Goal: Information Seeking & Learning: Find specific page/section

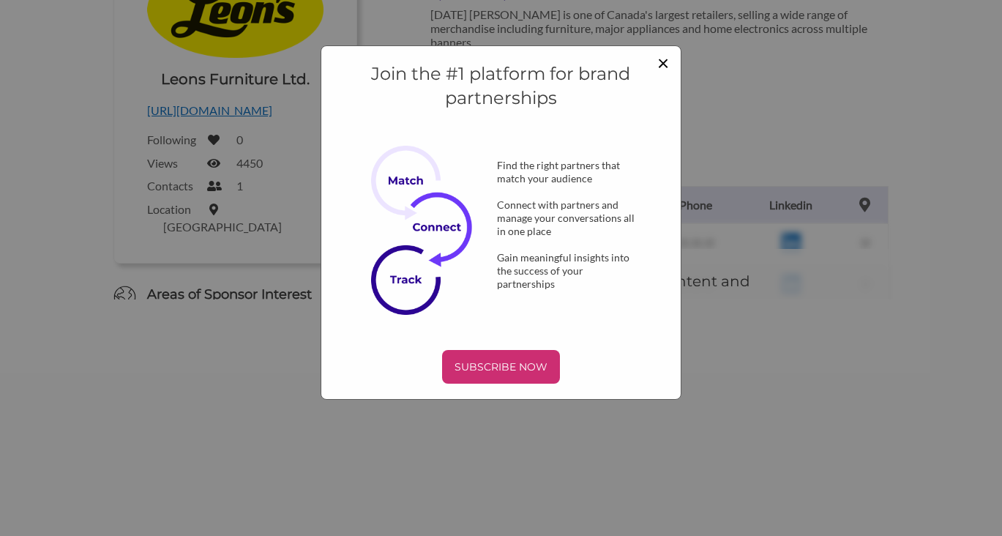
click at [665, 56] on span "×" at bounding box center [664, 62] width 12 height 25
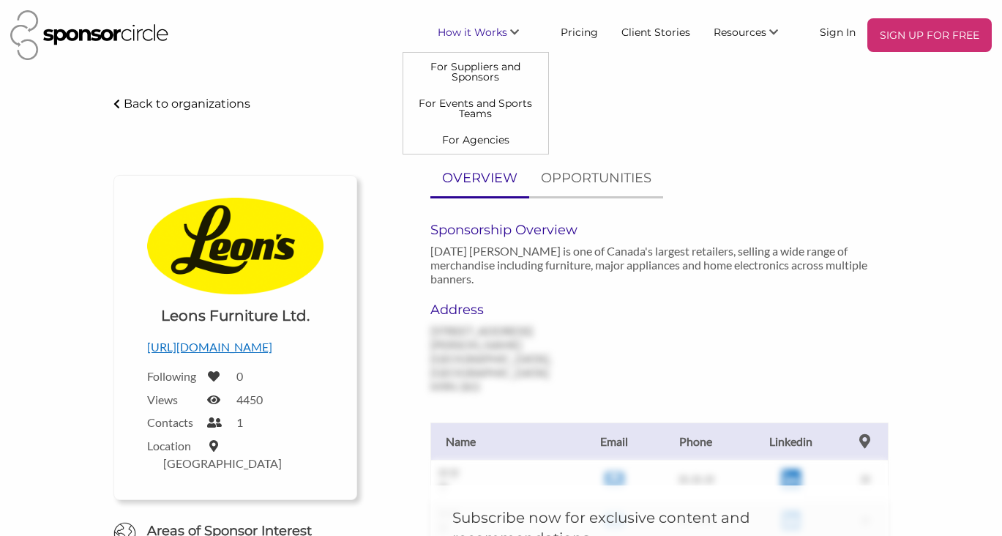
click at [491, 34] on span "How it Works" at bounding box center [473, 32] width 70 height 13
click at [482, 109] on link "For Events and Sports Teams" at bounding box center [475, 108] width 145 height 37
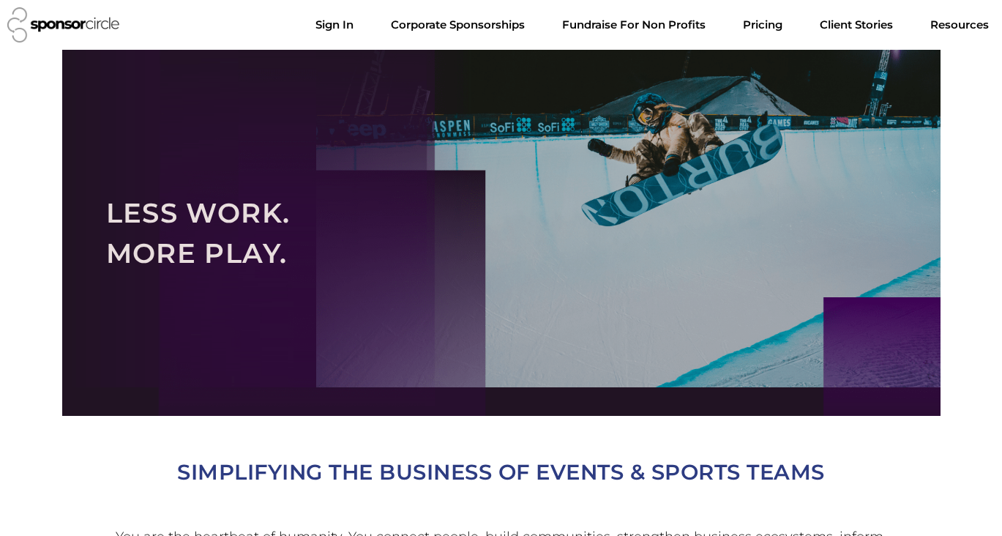
click at [470, 112] on div at bounding box center [501, 233] width 879 height 366
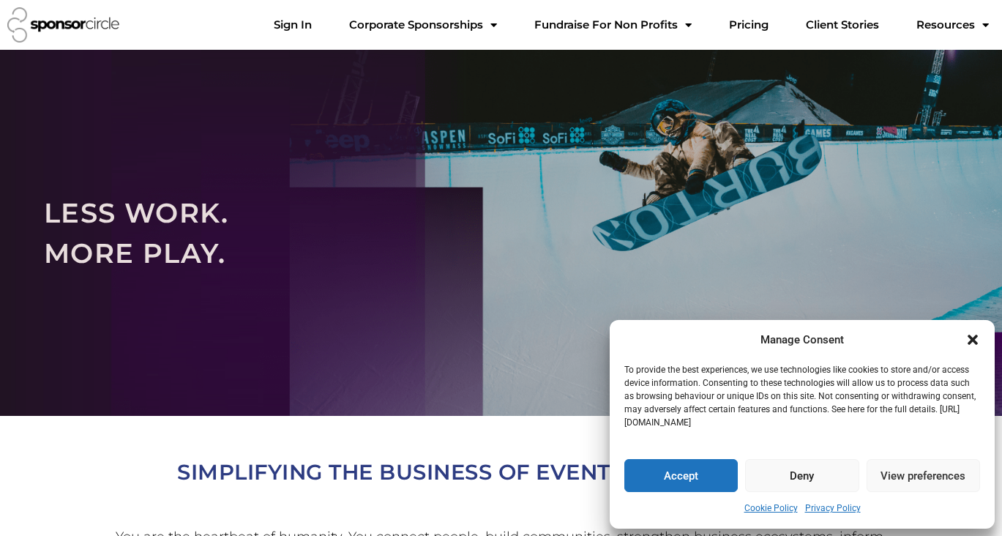
click at [707, 479] on button "Accept" at bounding box center [682, 475] width 114 height 33
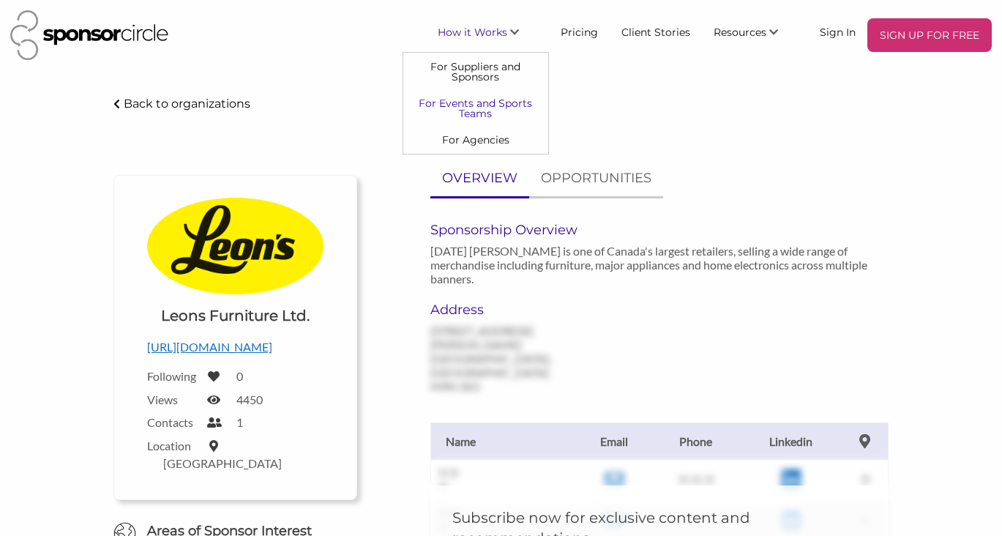
click at [475, 114] on link "For Events and Sports Teams" at bounding box center [475, 108] width 145 height 37
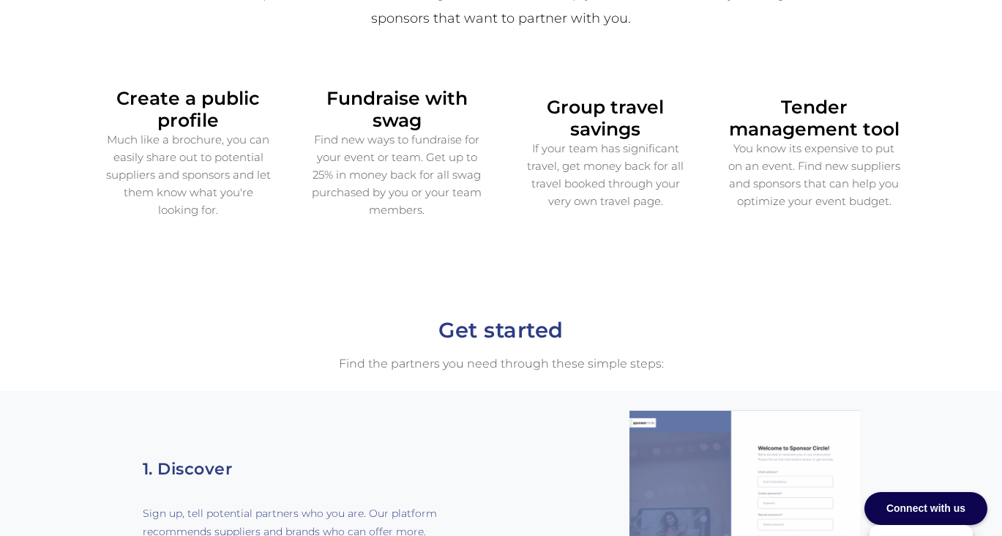
scroll to position [576, 0]
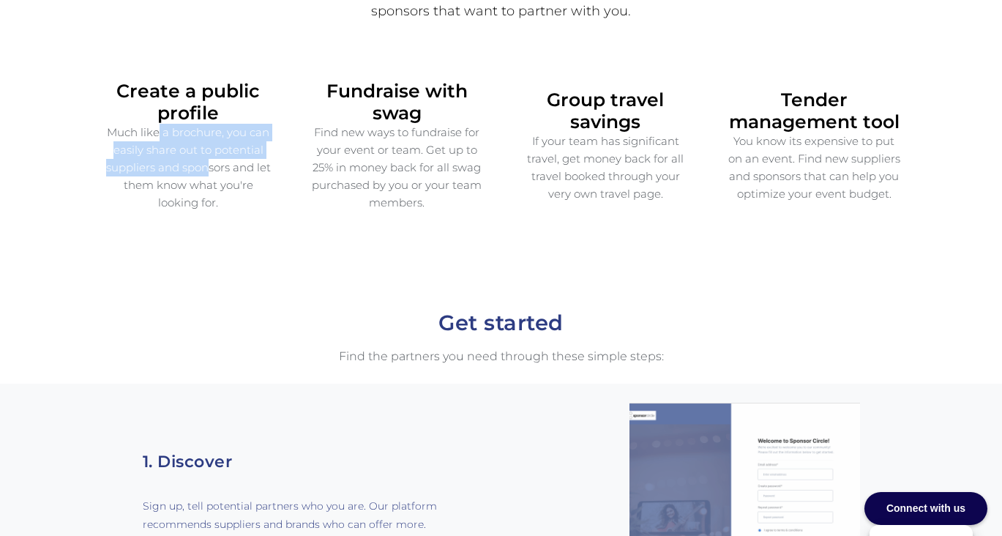
drag, startPoint x: 128, startPoint y: 136, endPoint x: 190, endPoint y: 187, distance: 79.6
click at [189, 186] on p "Much like a brochure, you can easily share out to potential suppliers and spons…" at bounding box center [189, 168] width 172 height 88
drag, startPoint x: 228, startPoint y: 201, endPoint x: 138, endPoint y: 151, distance: 103.6
click at [138, 151] on p "Much like a brochure, you can easily share out to potential suppliers and spons…" at bounding box center [189, 168] width 172 height 88
drag, startPoint x: 128, startPoint y: 138, endPoint x: 205, endPoint y: 198, distance: 97.1
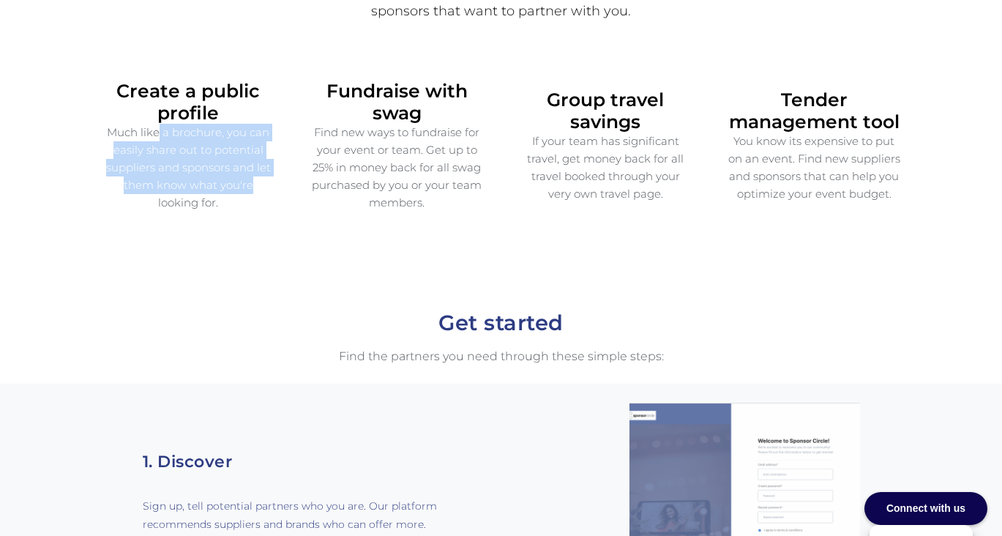
click at [202, 195] on p "Much like a brochure, you can easily share out to potential suppliers and spons…" at bounding box center [189, 168] width 172 height 88
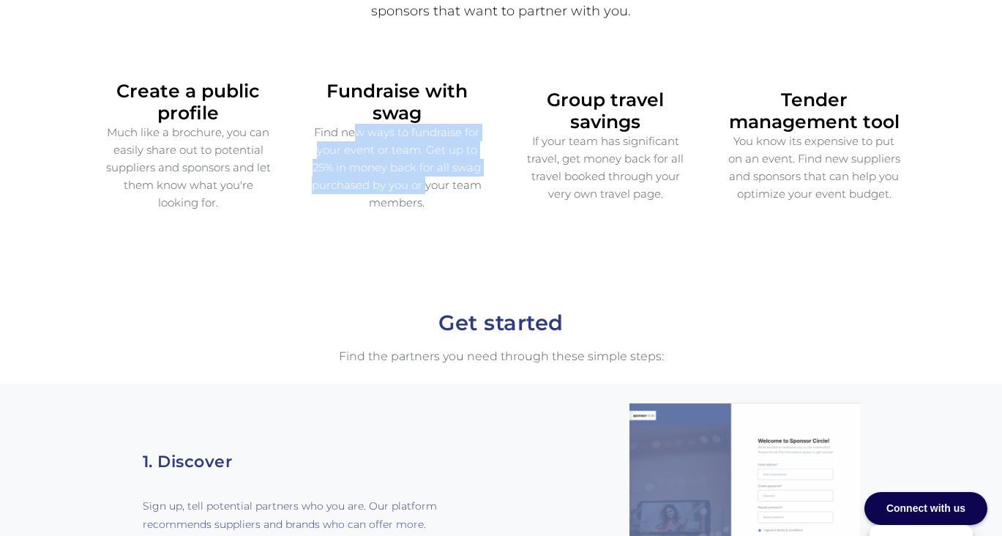
drag, startPoint x: 328, startPoint y: 123, endPoint x: 399, endPoint y: 201, distance: 105.8
click at [398, 201] on p "Find new ways to fundraise for your event or team. Get up to 25% in money back …" at bounding box center [397, 168] width 172 height 88
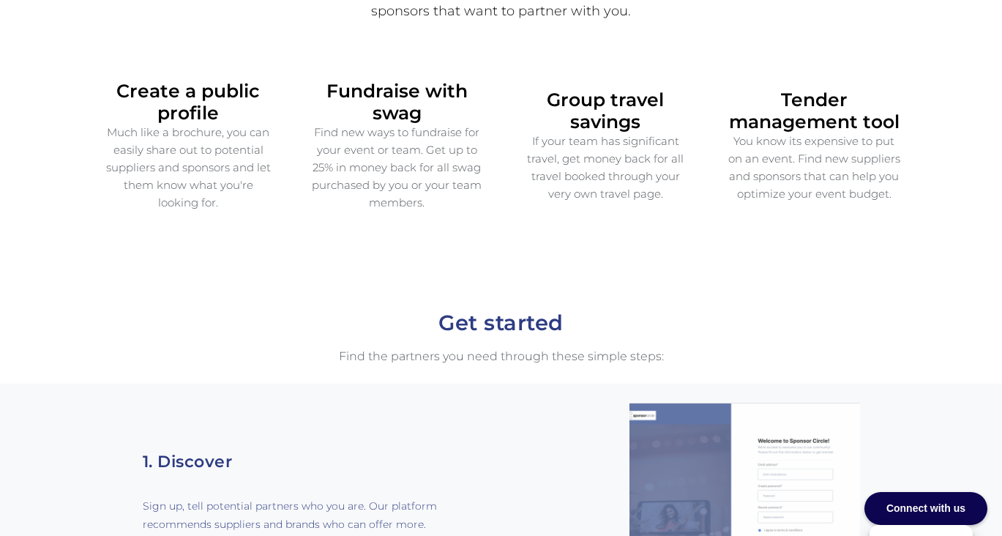
click at [422, 209] on p "Find new ways to fundraise for your event or team. Get up to 25% in money back …" at bounding box center [397, 168] width 172 height 88
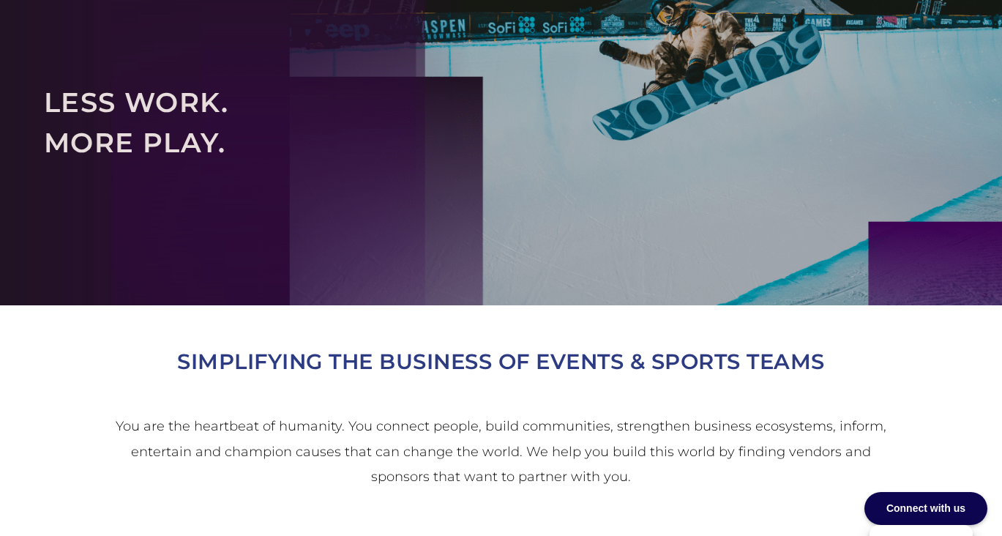
scroll to position [0, 0]
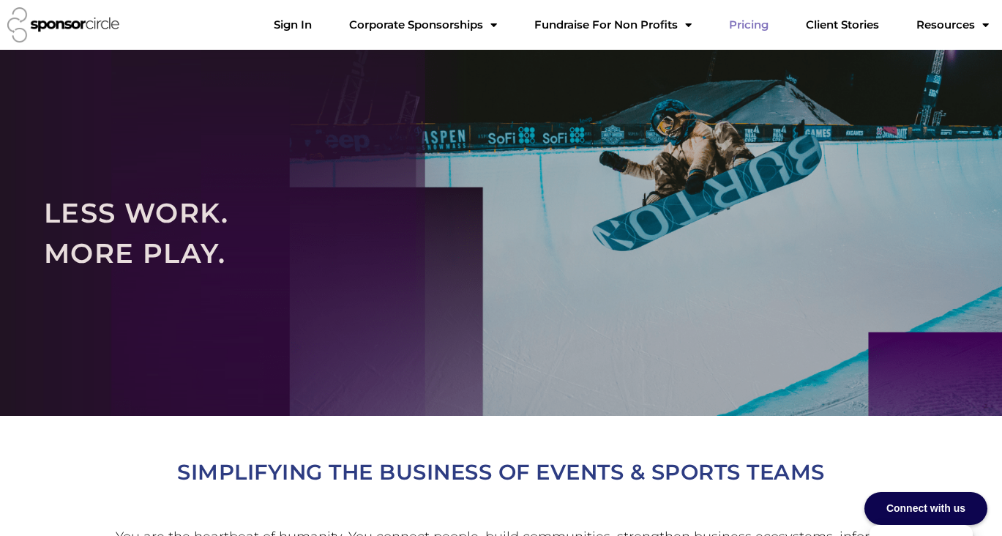
click at [737, 24] on link "Pricing" at bounding box center [749, 24] width 63 height 29
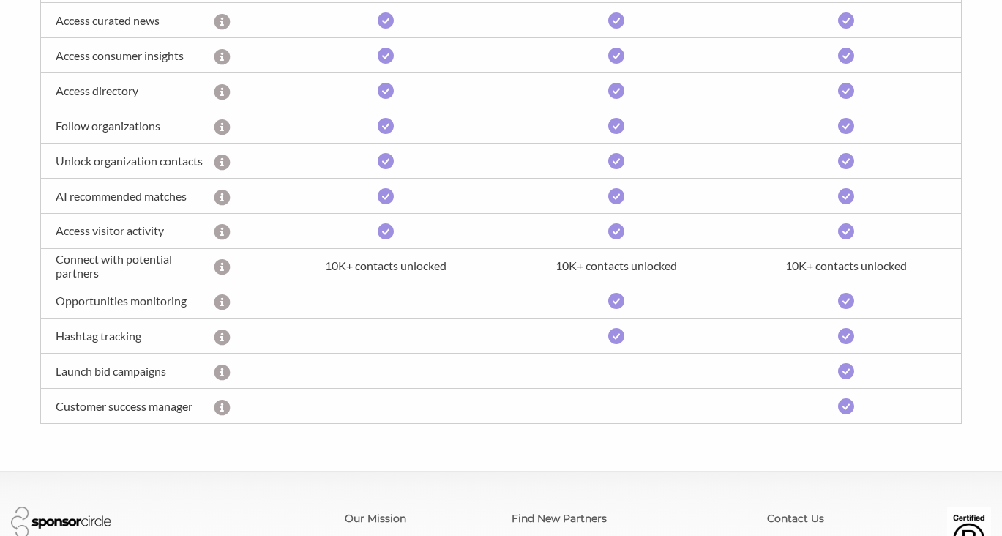
scroll to position [530, 0]
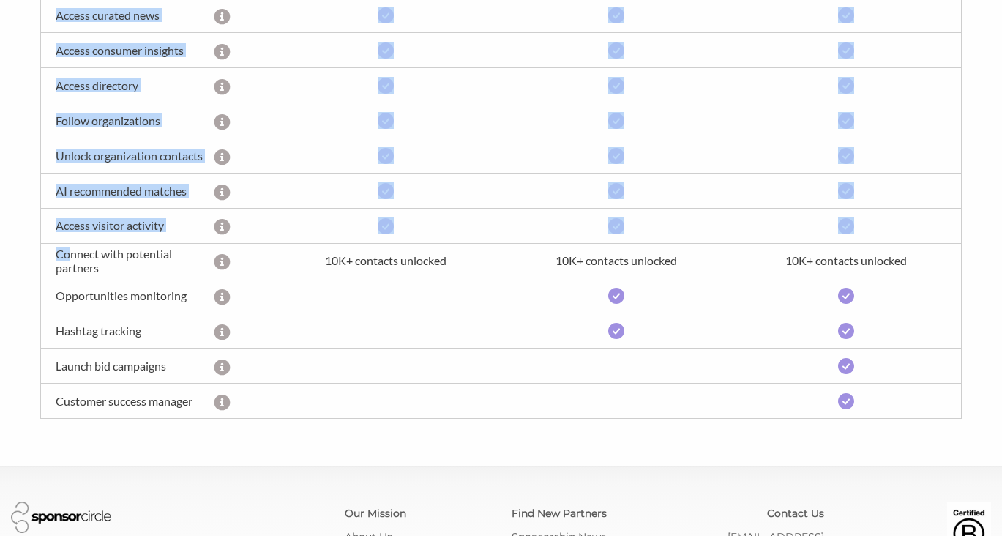
drag, startPoint x: 71, startPoint y: 254, endPoint x: 201, endPoint y: 428, distance: 217.2
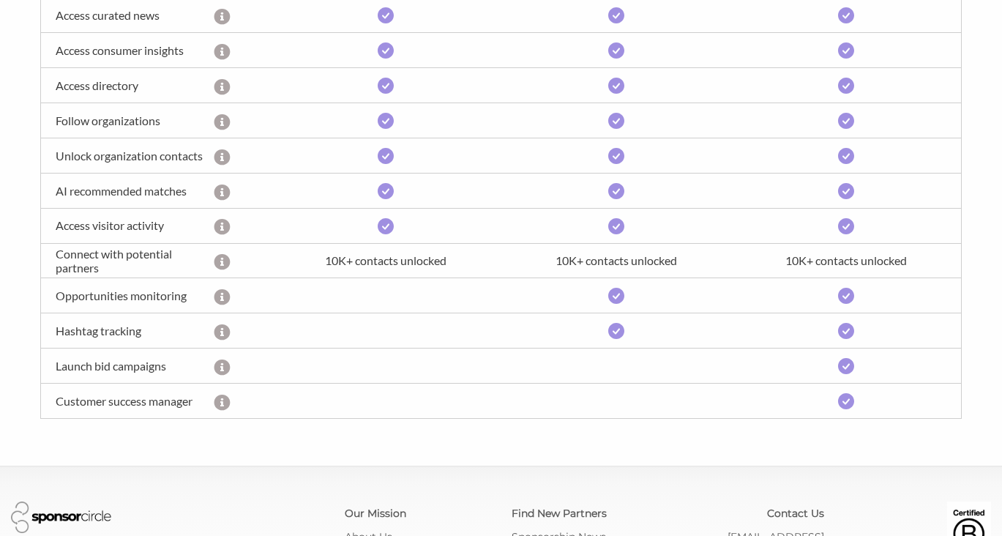
click at [266, 400] on div "A customer success manager is assigned to ensure the success of your campaign a…" at bounding box center [243, 401] width 58 height 12
click at [78, 290] on div "Opportunities monitoring" at bounding box center [127, 296] width 173 height 14
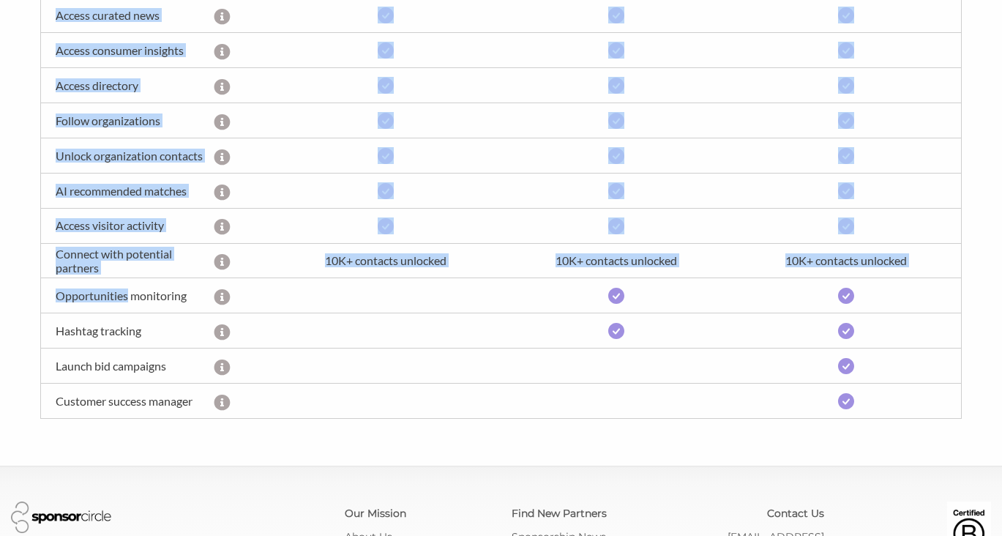
drag, startPoint x: 78, startPoint y: 290, endPoint x: 275, endPoint y: 436, distance: 244.4
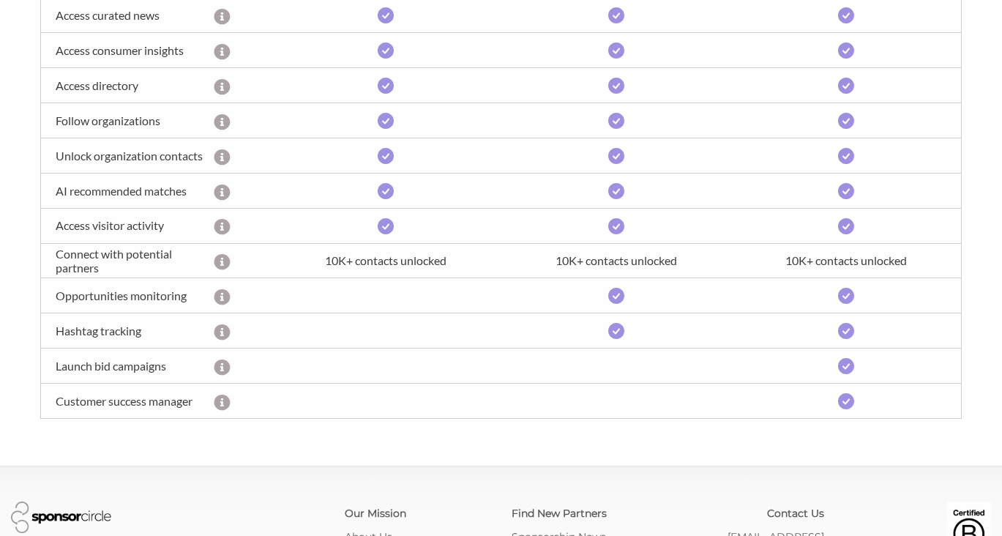
click at [283, 408] on div "Customer success manager A customer success manager is assigned to ensure the s…" at bounding box center [501, 401] width 921 height 35
drag, startPoint x: 283, startPoint y: 408, endPoint x: 138, endPoint y: 327, distance: 166.5
click at [138, 328] on div "Manage up to • Manage up to five client profiles under the same subscription. •…" at bounding box center [501, 173] width 923 height 492
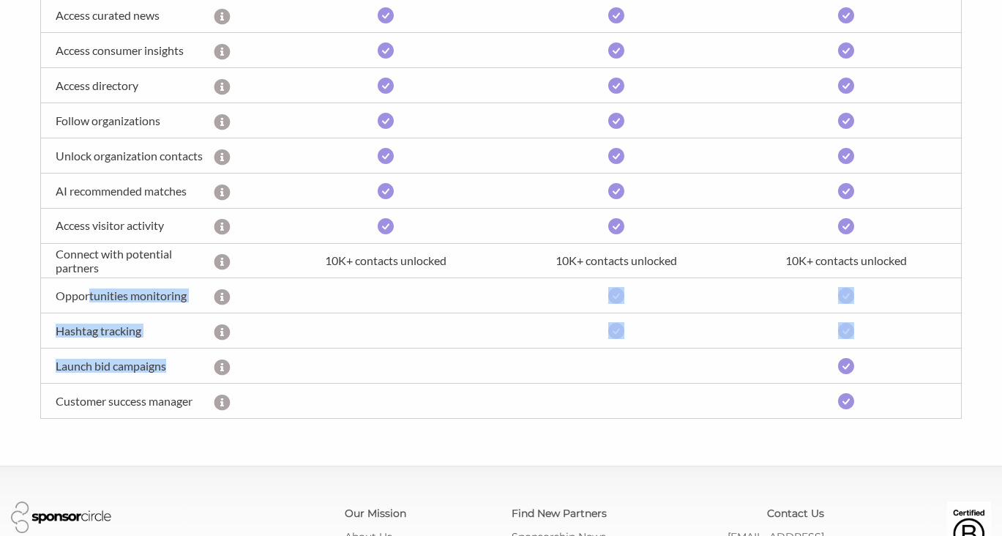
drag, startPoint x: 88, startPoint y: 294, endPoint x: 261, endPoint y: 417, distance: 212.1
click at [257, 415] on div "Manage up to • Manage up to five client profiles under the same subscription. •…" at bounding box center [501, 173] width 923 height 492
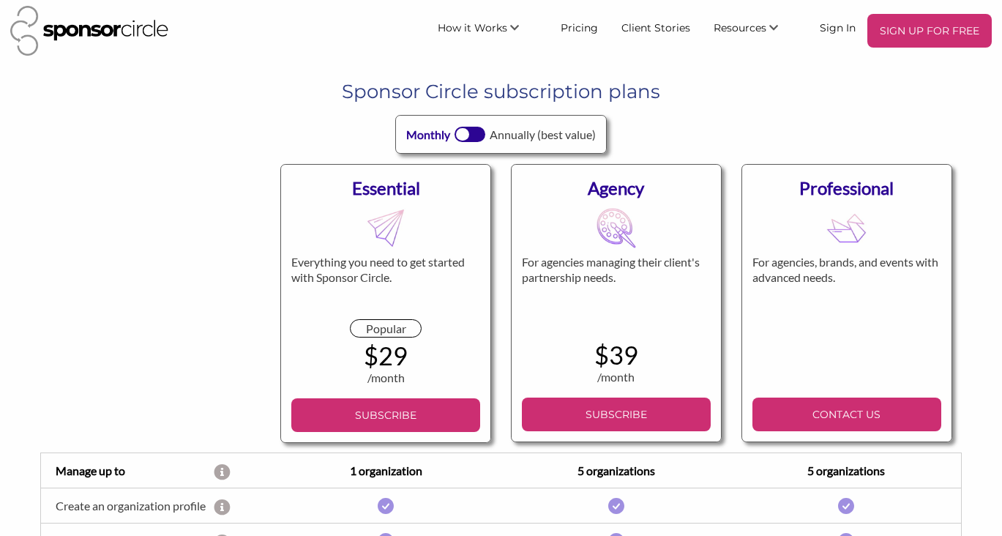
scroll to position [0, 0]
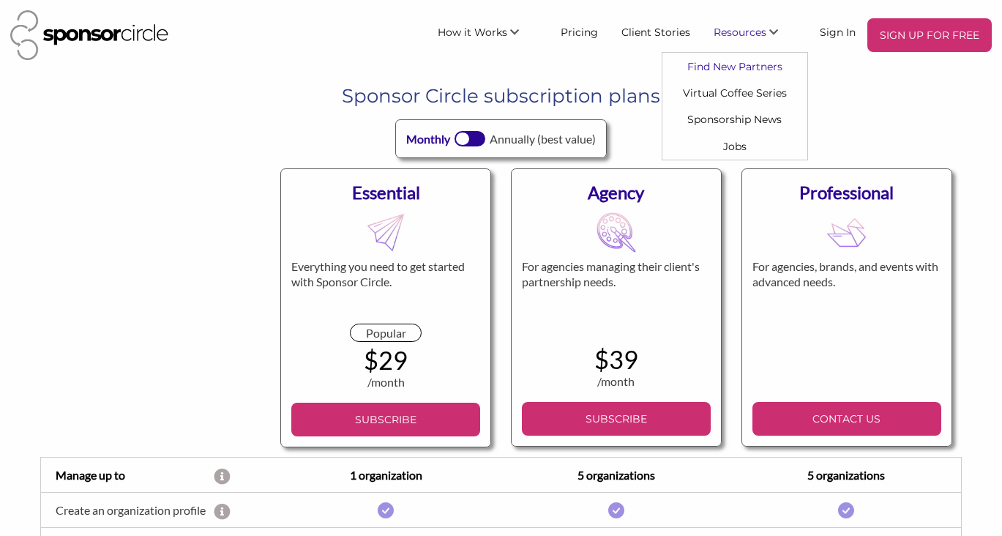
click at [738, 67] on link "Find New Partners" at bounding box center [735, 66] width 145 height 26
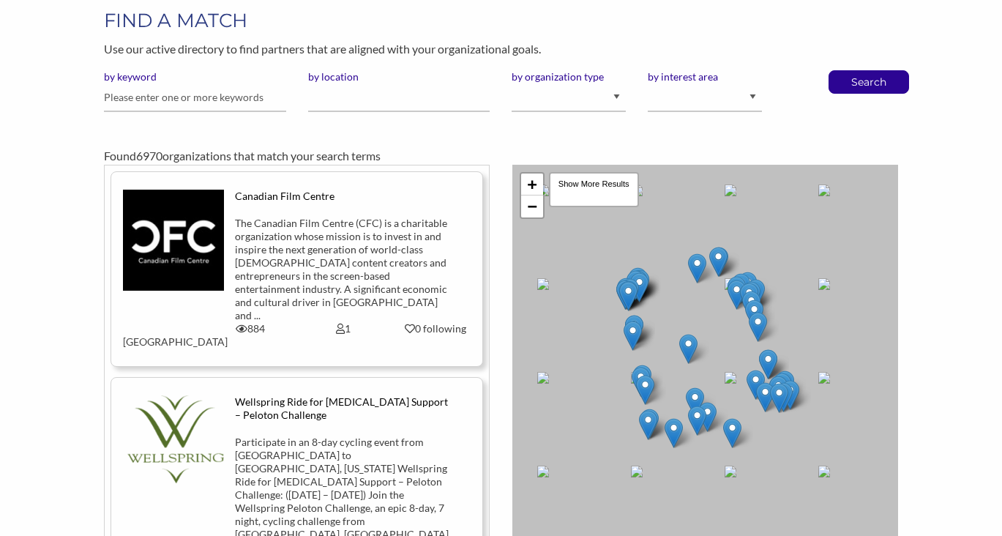
scroll to position [71, 0]
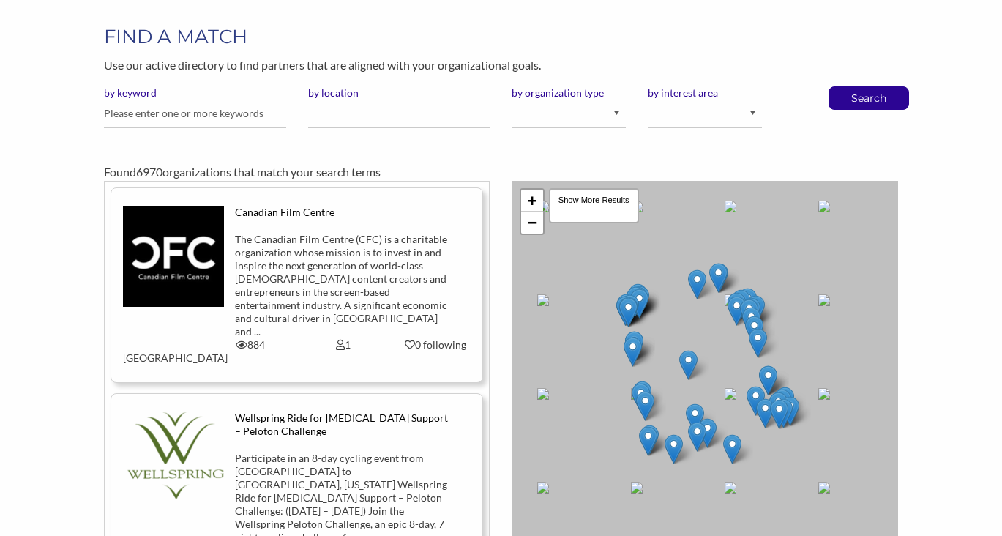
click at [367, 97] on label "by location" at bounding box center [399, 92] width 182 height 13
click at [367, 100] on input "by location" at bounding box center [399, 114] width 182 height 29
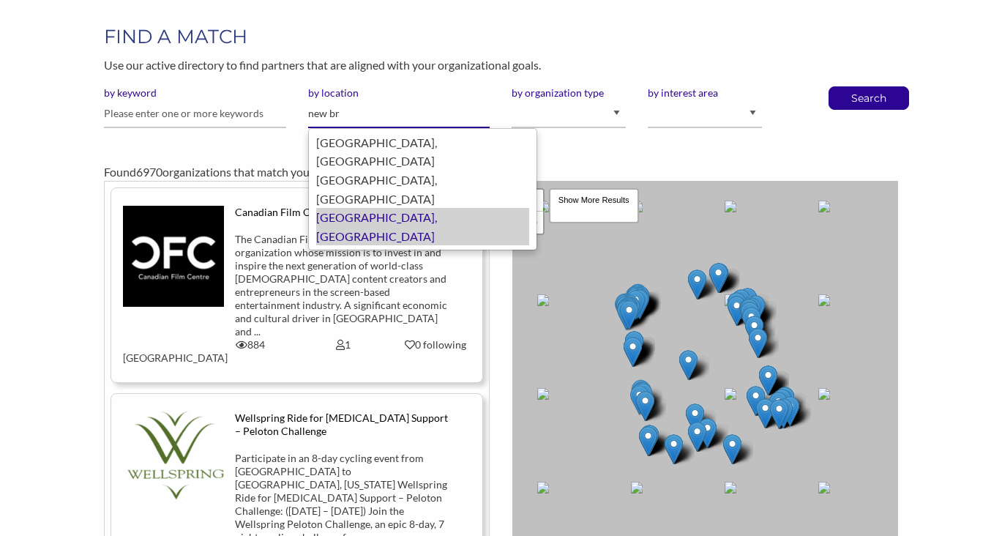
click at [364, 208] on div "New Brunswick, Canada" at bounding box center [422, 226] width 213 height 37
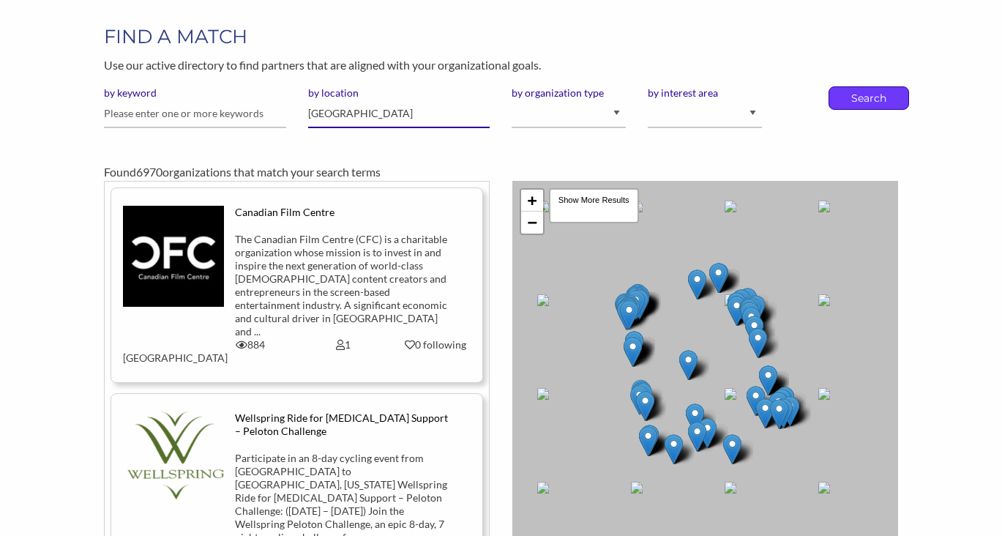
type input "[GEOGRAPHIC_DATA]"
click at [862, 100] on p "Search" at bounding box center [869, 98] width 48 height 22
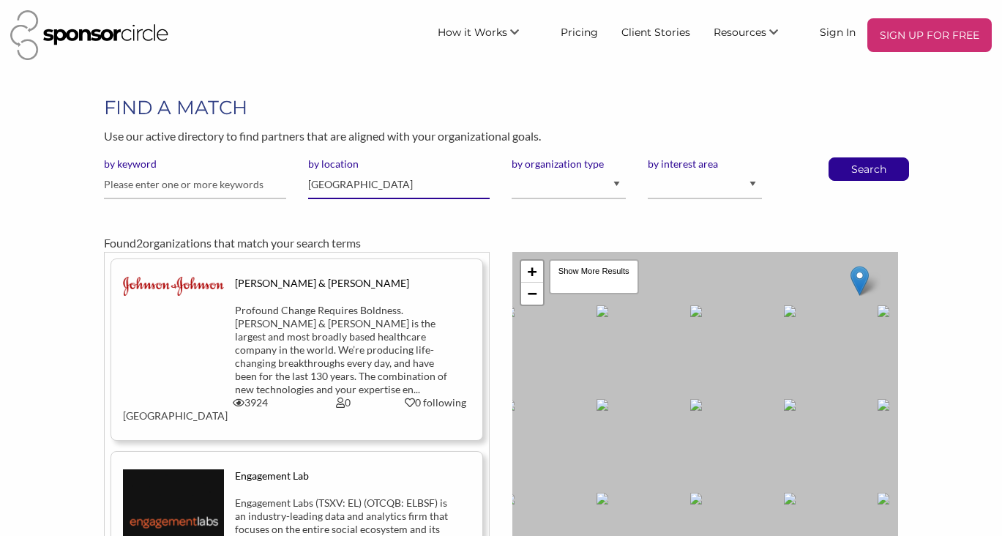
click at [351, 186] on input "[GEOGRAPHIC_DATA]" at bounding box center [399, 185] width 182 height 29
click at [351, 186] on input "New Brunswick" at bounding box center [399, 185] width 182 height 29
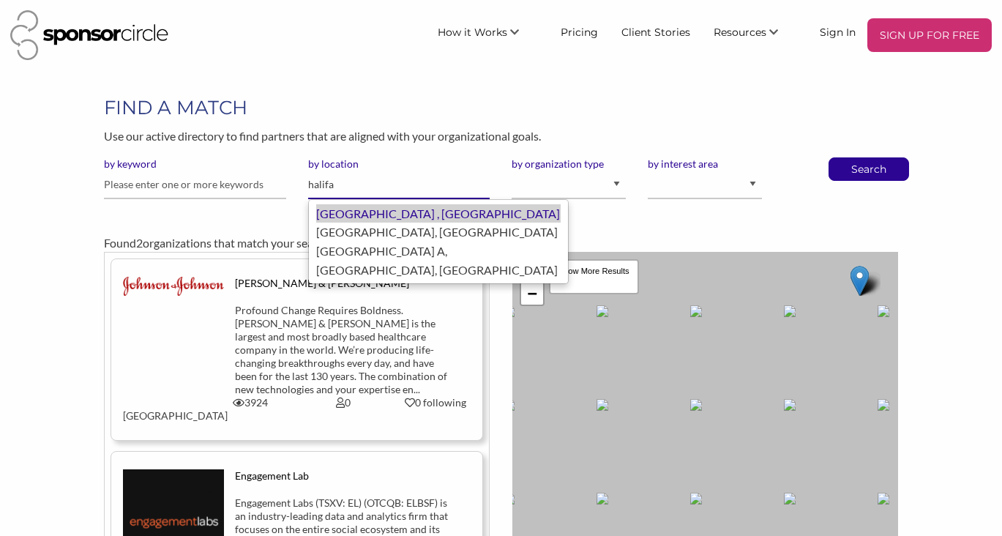
click at [353, 215] on div "Halifax , Canada" at bounding box center [438, 213] width 245 height 19
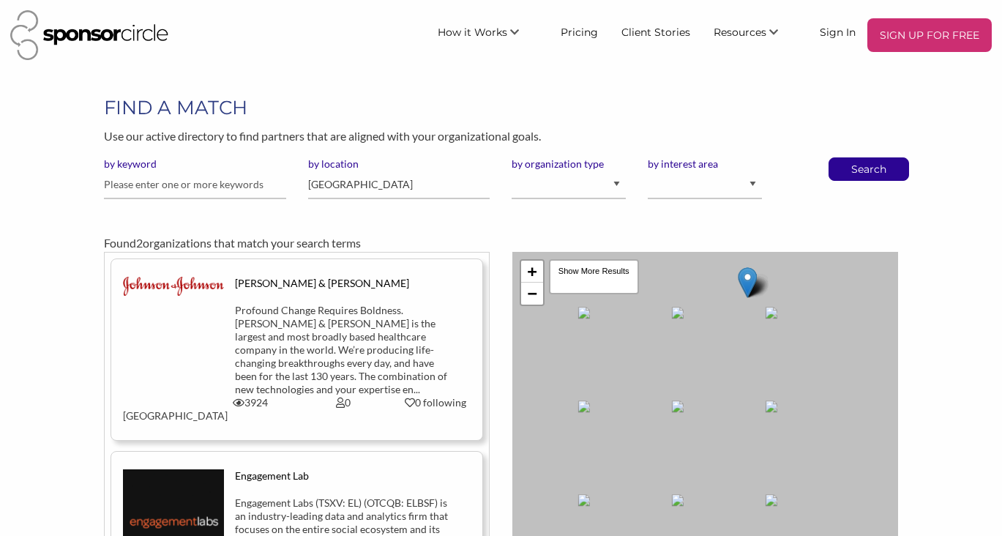
drag, startPoint x: 778, startPoint y: 360, endPoint x: 617, endPoint y: 373, distance: 161.6
click at [617, 371] on div "+ − Leaflet | Map data © OpenStreetMap contributors, CC-BY-SA , Imagery © Mapbo…" at bounding box center [706, 451] width 387 height 398
drag, startPoint x: 682, startPoint y: 392, endPoint x: 610, endPoint y: 392, distance: 71.8
click at [610, 392] on div "+ − Leaflet | Map data © OpenStreetMap contributors, CC-BY-SA , Imagery © Mapbo…" at bounding box center [706, 451] width 387 height 398
click at [536, 275] on link "+" at bounding box center [532, 272] width 22 height 22
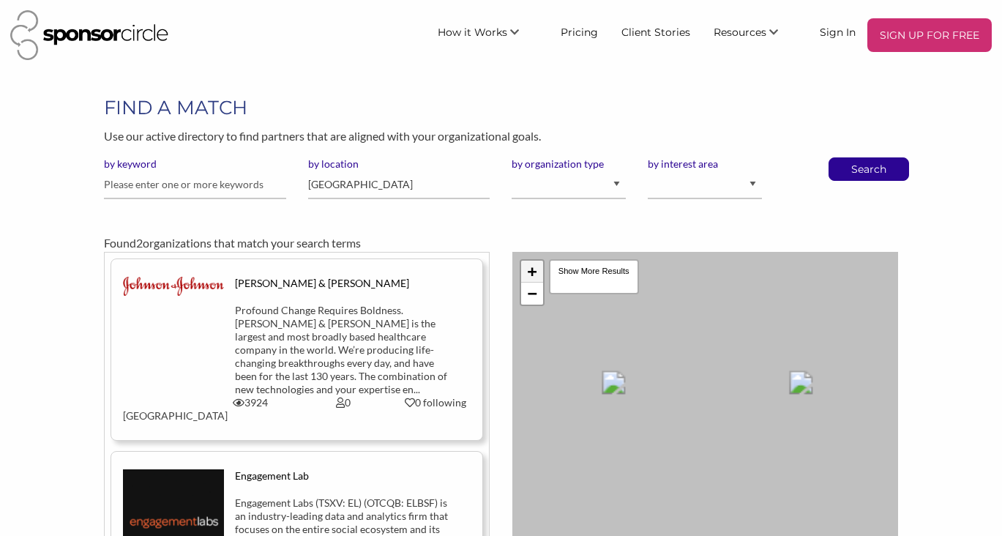
scroll to position [114, 0]
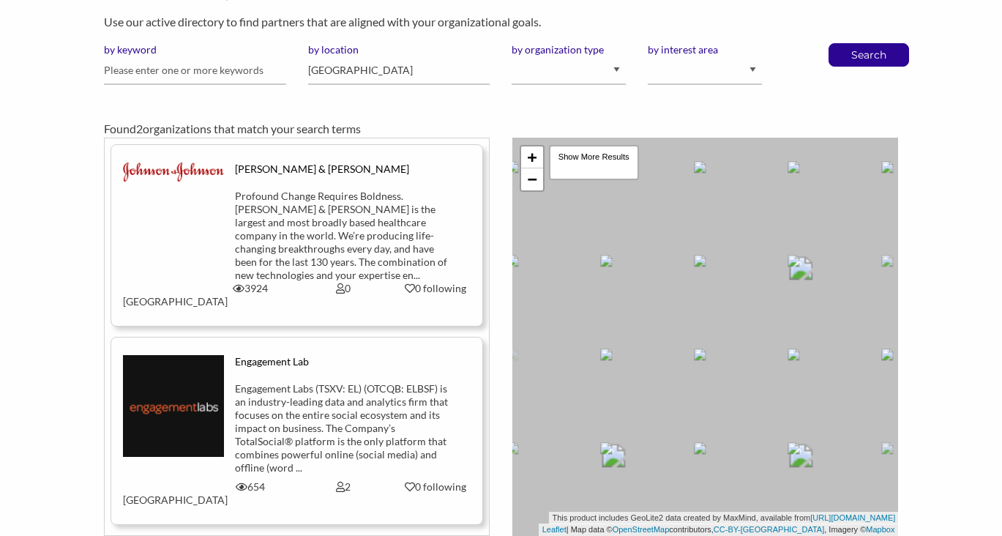
drag, startPoint x: 664, startPoint y: 298, endPoint x: 671, endPoint y: 316, distance: 19.5
click at [675, 325] on div "+ − Leaflet | Map data © OpenStreetMap contributors, CC-BY-SA , Imagery © Mapbo…" at bounding box center [706, 337] width 387 height 398
drag, startPoint x: 757, startPoint y: 269, endPoint x: 570, endPoint y: 272, distance: 187.5
click at [570, 272] on div "+ − Leaflet | Map data © OpenStreetMap contributors, CC-BY-SA , Imagery © Mapbo…" at bounding box center [706, 337] width 387 height 398
drag, startPoint x: 650, startPoint y: 330, endPoint x: 577, endPoint y: 321, distance: 73.0
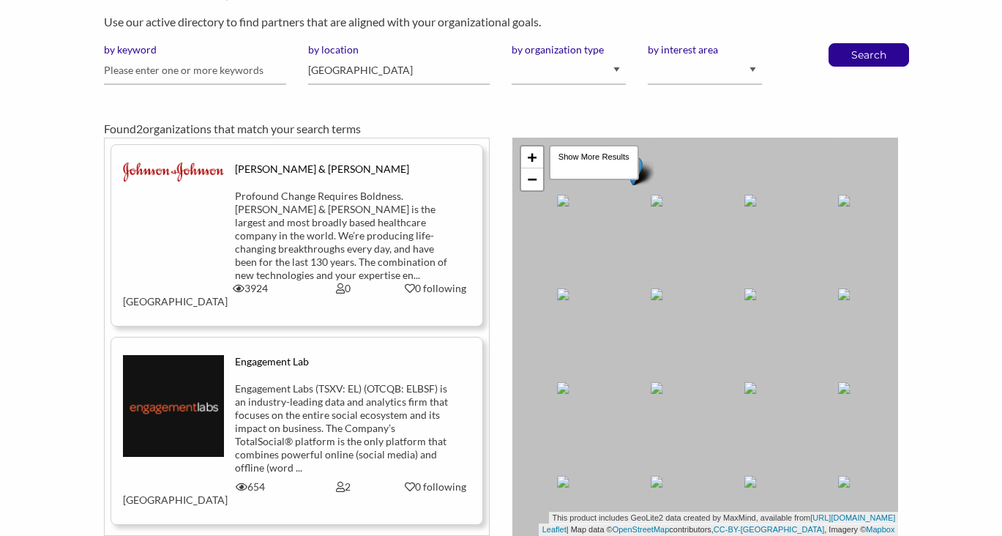
click at [577, 321] on div "+ − Leaflet | Map data © OpenStreetMap contributors, CC-BY-SA , Imagery © Mapbo…" at bounding box center [706, 337] width 387 height 398
click at [605, 160] on div "Show More Results" at bounding box center [594, 162] width 90 height 35
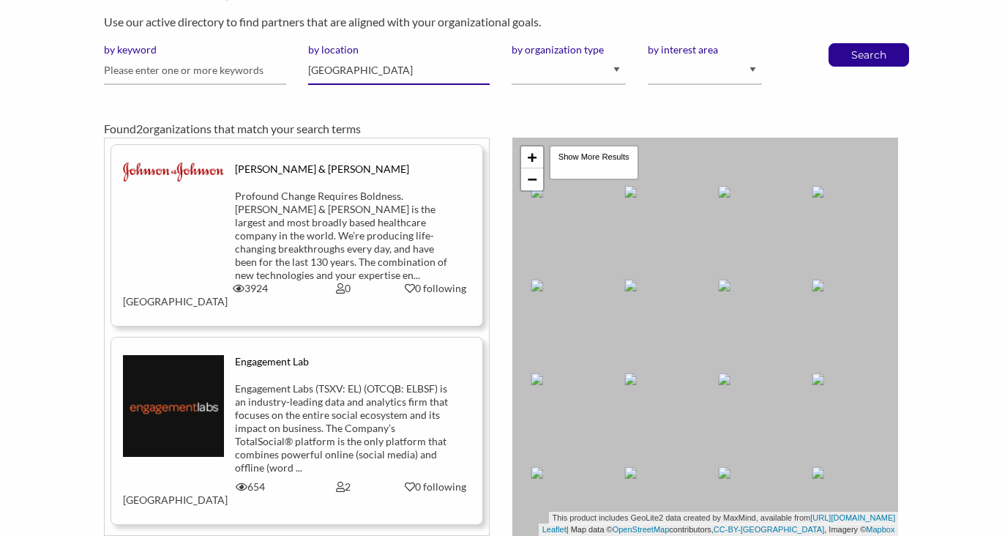
click at [374, 66] on input "Halifax" at bounding box center [399, 70] width 182 height 29
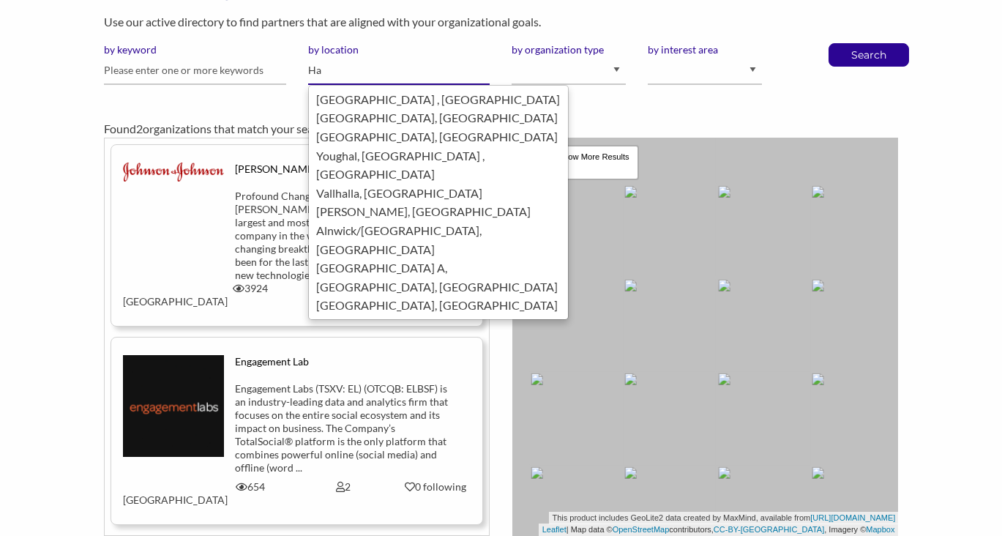
type input "H"
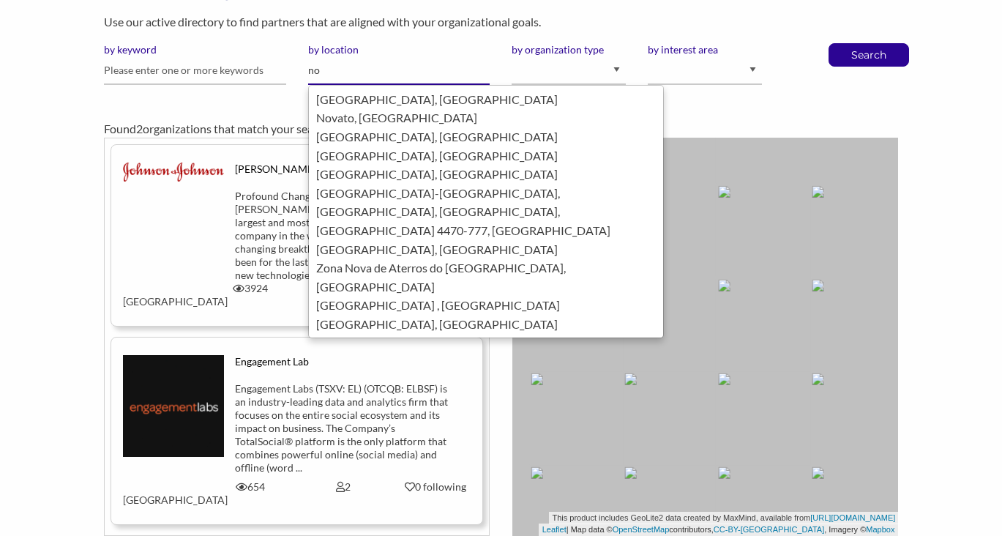
type input "n"
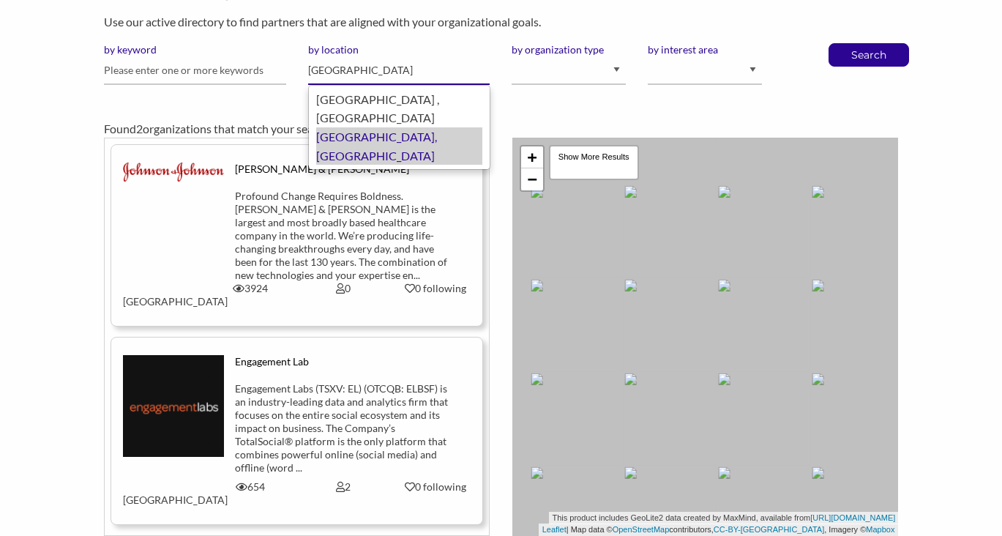
click at [368, 127] on div "Halifax, Canada" at bounding box center [399, 145] width 166 height 37
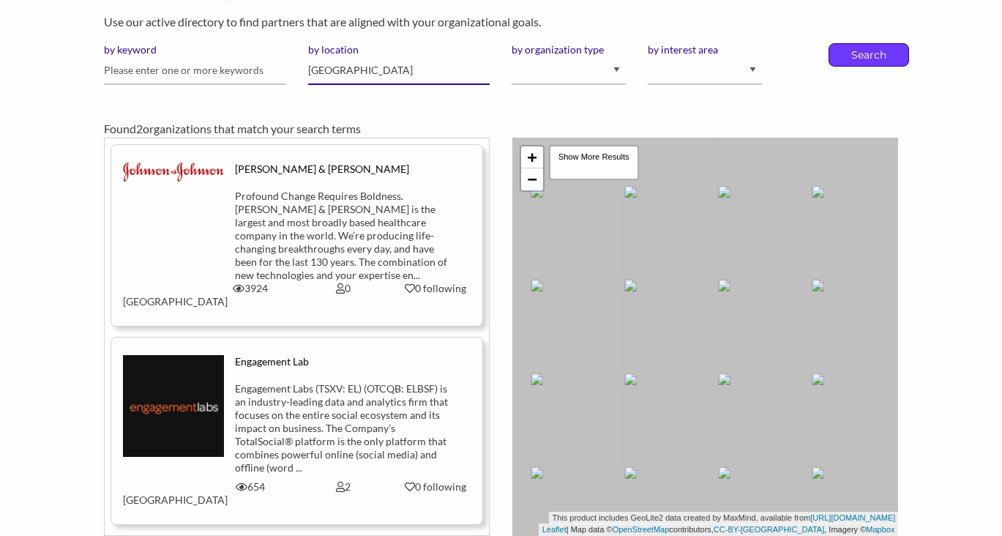
type input "Halifax"
click at [874, 55] on p "Search" at bounding box center [869, 55] width 48 height 22
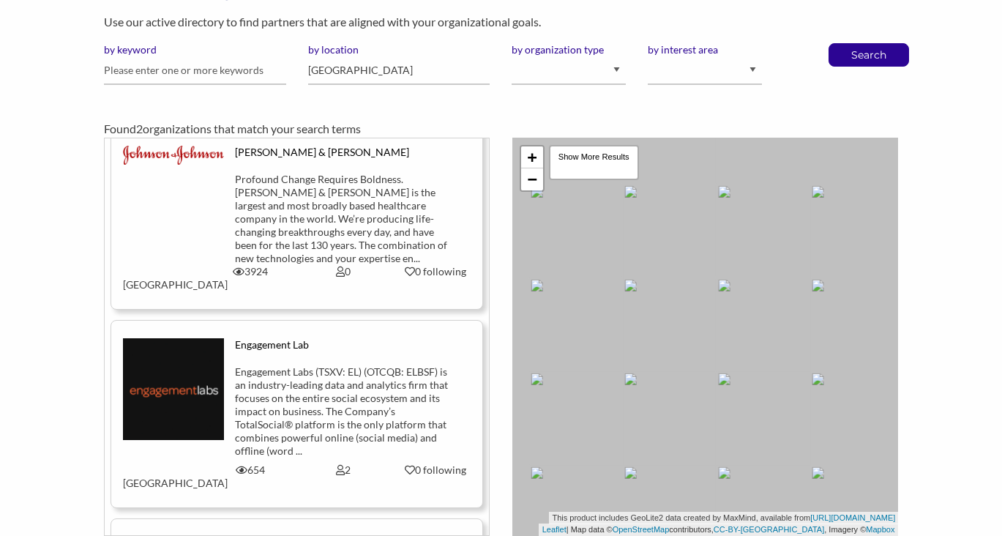
scroll to position [21, 0]
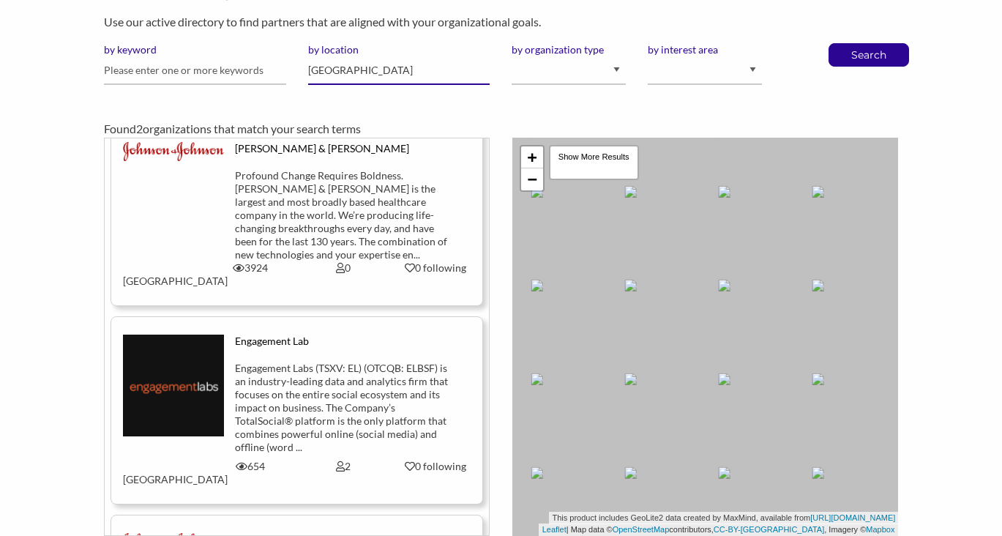
click at [338, 74] on input "Halifax" at bounding box center [399, 70] width 182 height 29
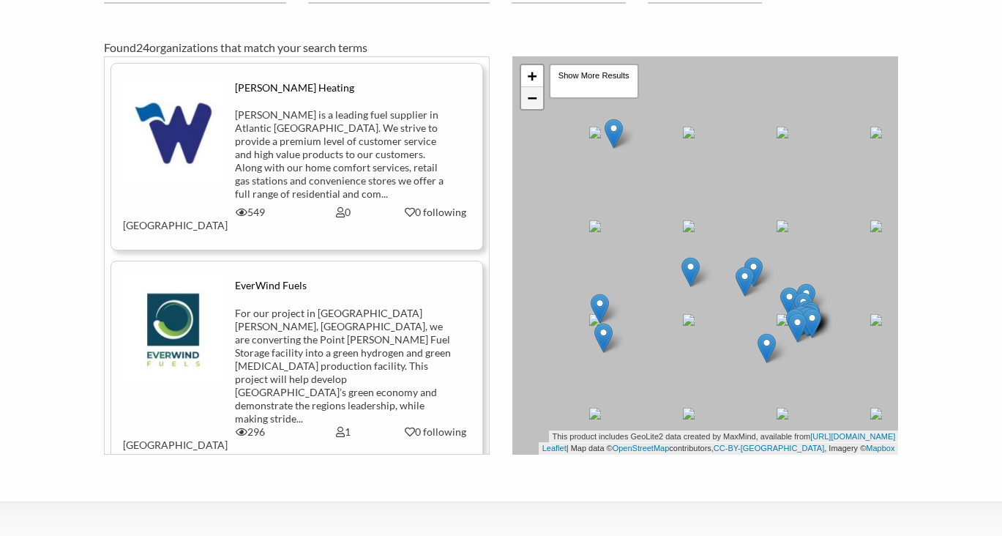
click at [531, 103] on link "−" at bounding box center [532, 98] width 22 height 22
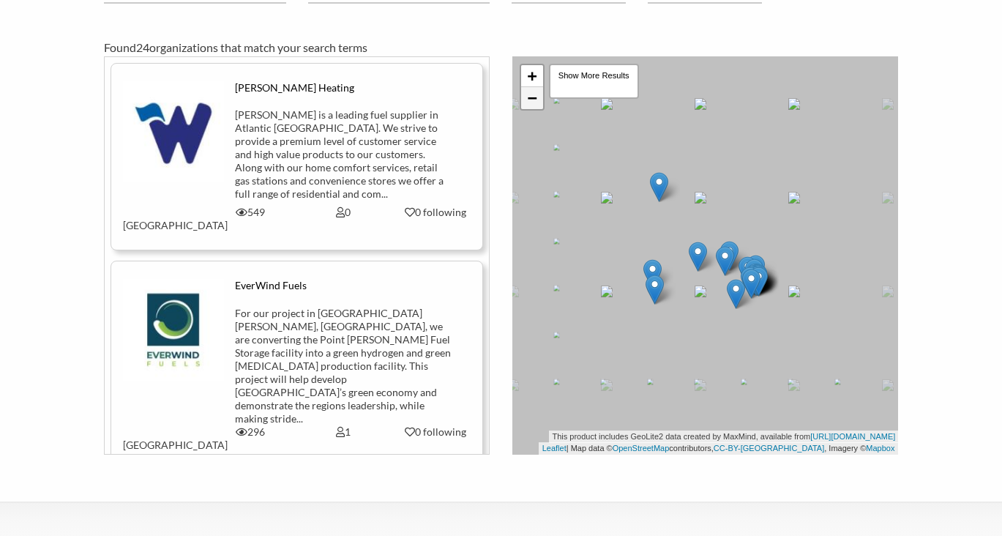
click at [531, 103] on link "−" at bounding box center [532, 98] width 22 height 22
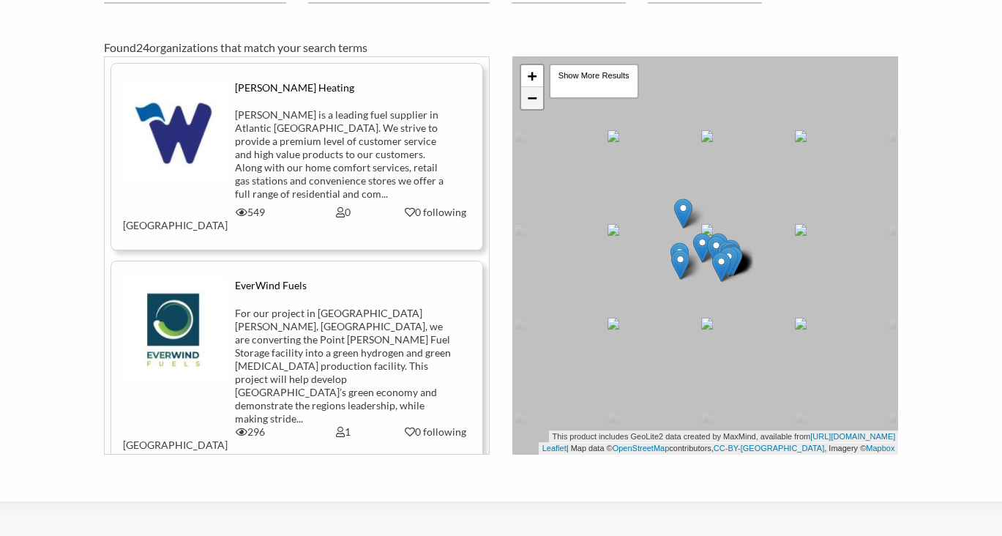
click at [531, 103] on link "−" at bounding box center [532, 98] width 22 height 22
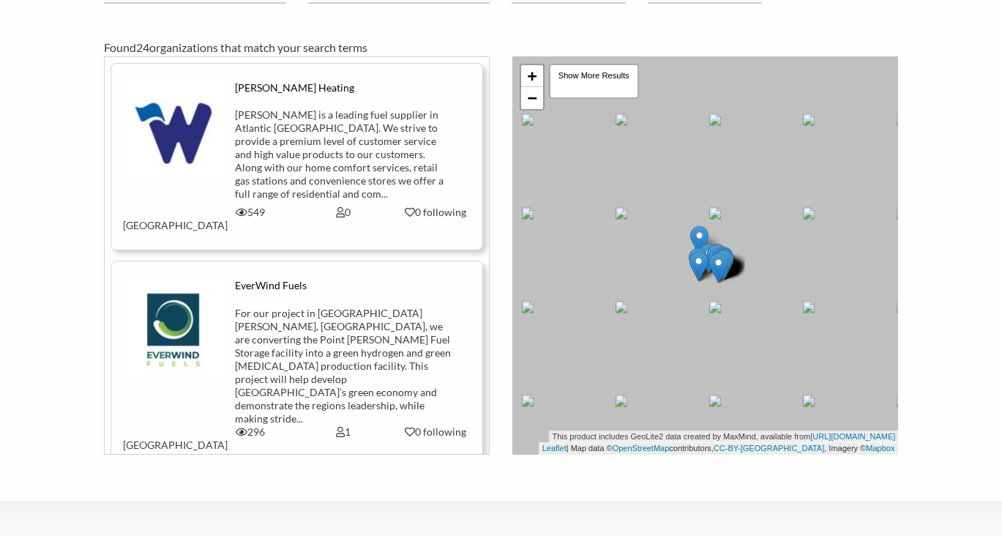
drag, startPoint x: 630, startPoint y: 171, endPoint x: 693, endPoint y: 277, distance: 123.1
click at [692, 275] on div "+ − Leaflet | Map data © OpenStreetMap contributors, CC-BY-SA , Imagery © Mapbo…" at bounding box center [706, 255] width 387 height 398
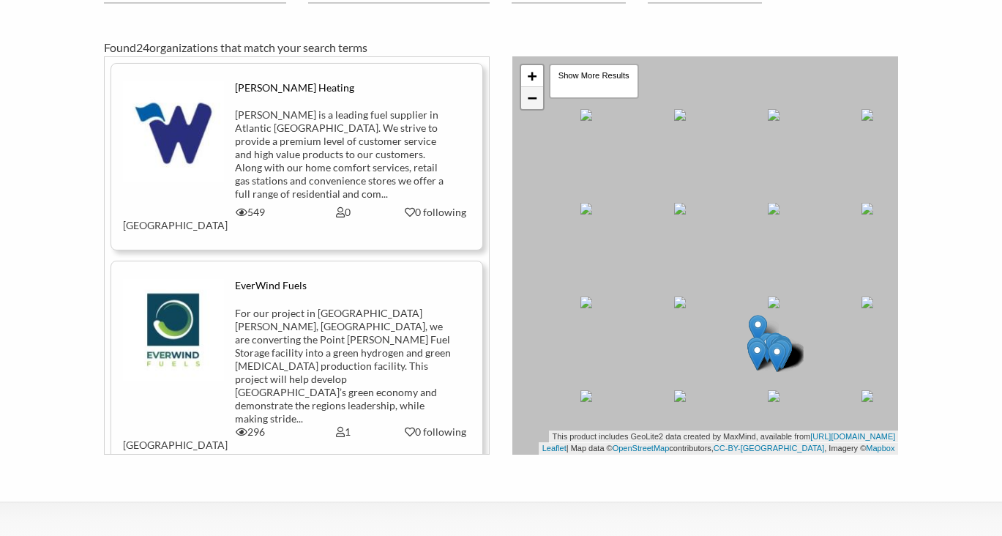
click at [523, 95] on link "−" at bounding box center [532, 98] width 22 height 22
drag, startPoint x: 598, startPoint y: 198, endPoint x: 712, endPoint y: 291, distance: 147.3
click at [717, 291] on div "+ − Leaflet | Map data © OpenStreetMap contributors, CC-BY-SA , Imagery © Mapbo…" at bounding box center [706, 255] width 387 height 398
drag, startPoint x: 666, startPoint y: 267, endPoint x: 751, endPoint y: 296, distance: 89.9
click at [750, 296] on div "+ − Leaflet | Map data © OpenStreetMap contributors, CC-BY-SA , Imagery © Mapbo…" at bounding box center [706, 255] width 387 height 398
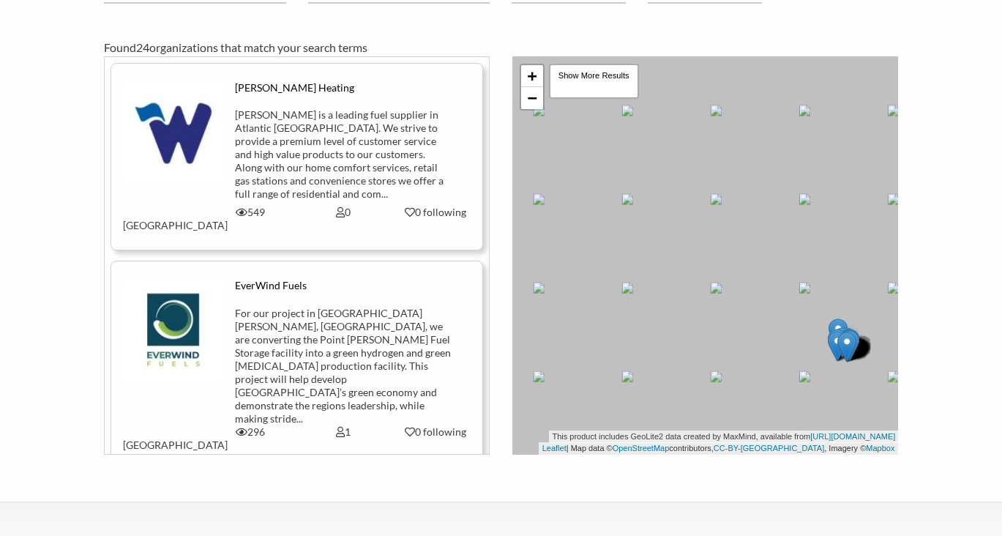
drag, startPoint x: 750, startPoint y: 291, endPoint x: 788, endPoint y: 316, distance: 45.9
click at [789, 317] on div "+ − Leaflet | Map data © OpenStreetMap contributors, CC-BY-SA , Imagery © Mapbo…" at bounding box center [706, 255] width 387 height 398
drag, startPoint x: 664, startPoint y: 233, endPoint x: 765, endPoint y: 298, distance: 120.2
click at [769, 300] on div "+ − Leaflet | Map data © OpenStreetMap contributors, CC-BY-SA , Imagery © Mapbo…" at bounding box center [706, 255] width 387 height 398
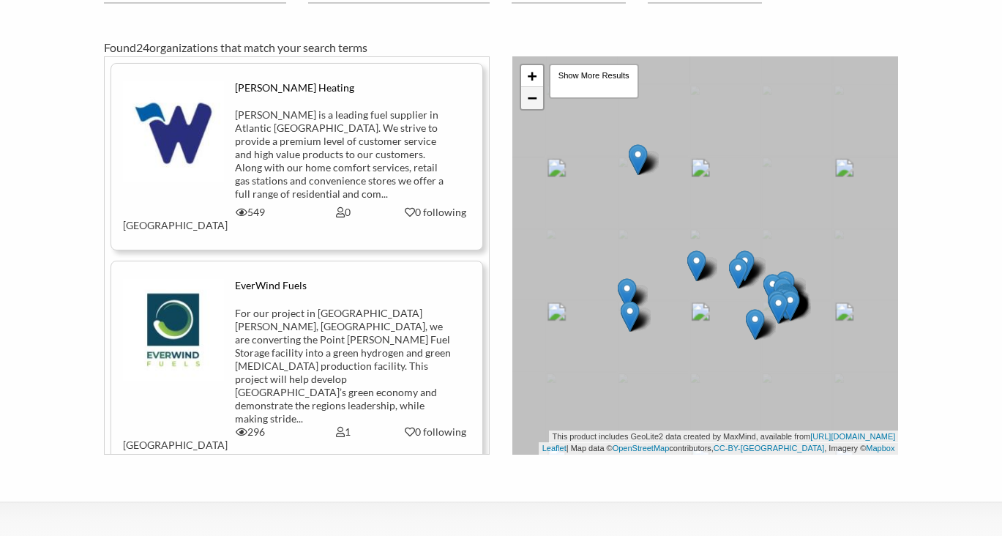
click at [532, 104] on link "−" at bounding box center [532, 98] width 22 height 22
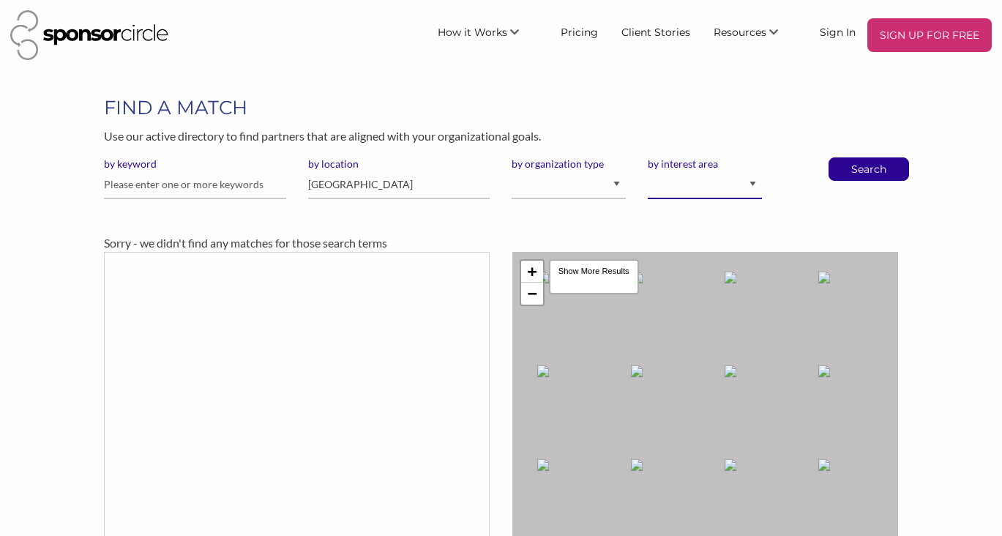
click at [705, 187] on select "Animal Welfare Arts and Culture Business and Entrepreneurship Community Diversi…" at bounding box center [705, 185] width 114 height 29
select select "5"
click at [841, 173] on div "Search" at bounding box center [869, 168] width 81 height 23
click at [849, 171] on p "Search" at bounding box center [869, 169] width 48 height 22
click at [322, 185] on input "[GEOGRAPHIC_DATA]" at bounding box center [399, 185] width 182 height 29
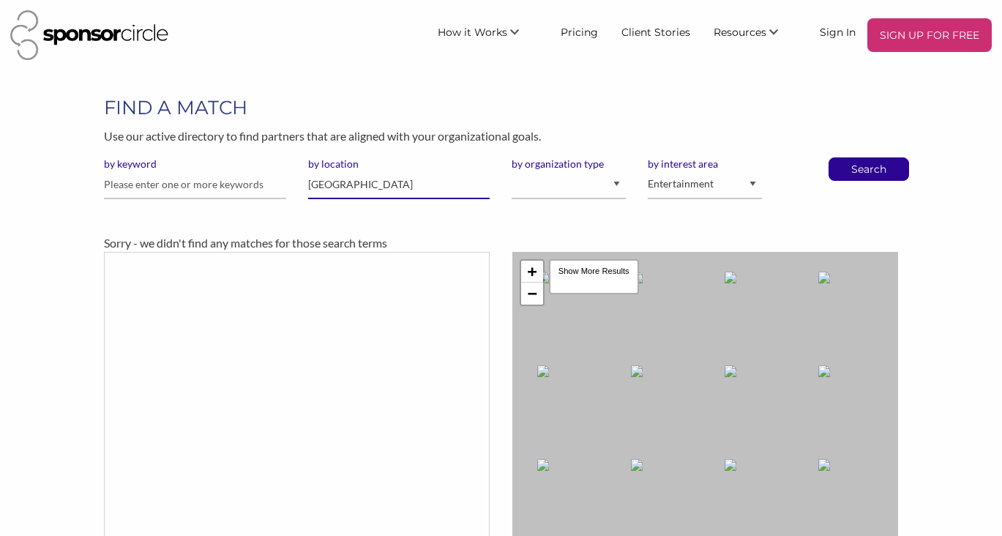
click at [322, 185] on input "[GEOGRAPHIC_DATA]" at bounding box center [399, 185] width 182 height 29
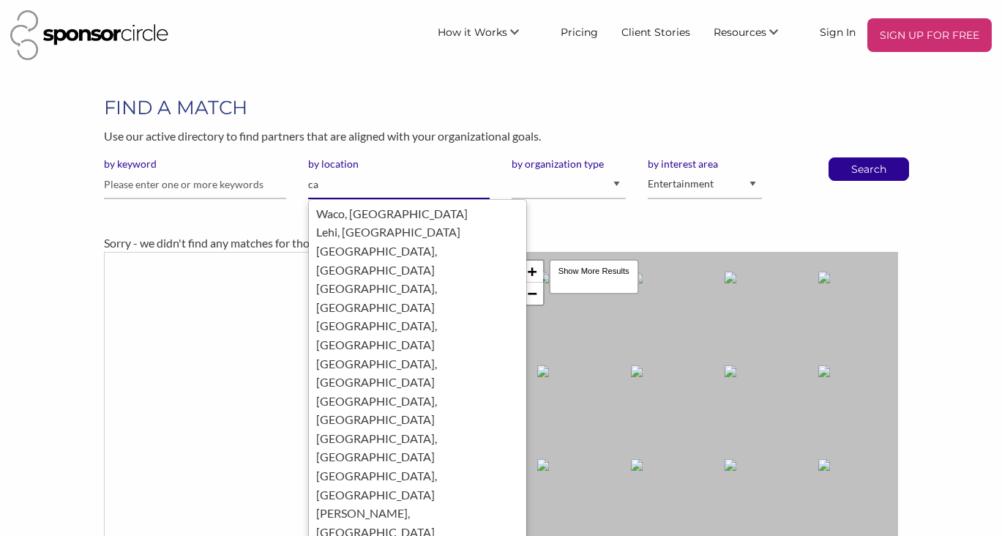
type input "c"
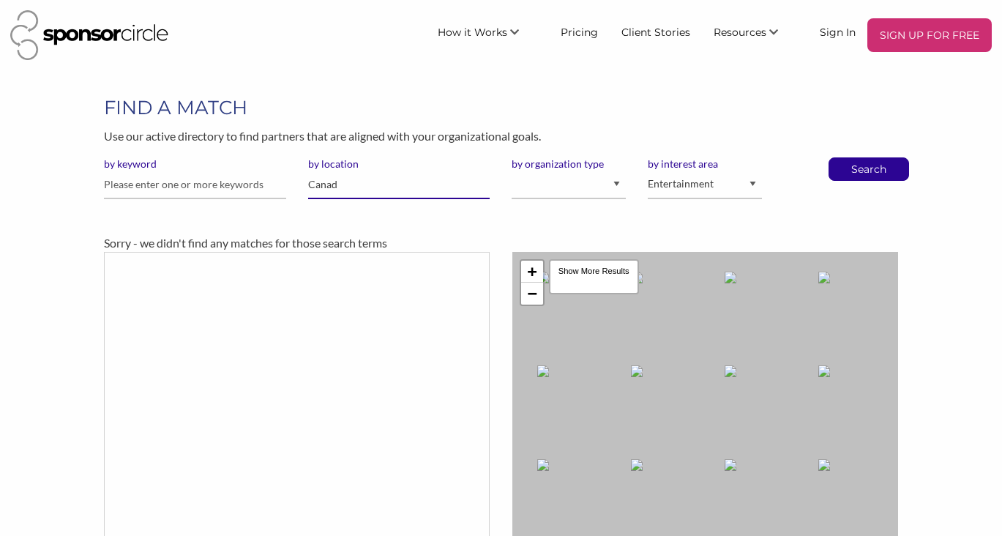
type input "Cana"
click at [325, 193] on input "[GEOGRAPHIC_DATA]" at bounding box center [399, 185] width 182 height 29
click at [533, 301] on link "−" at bounding box center [532, 294] width 22 height 22
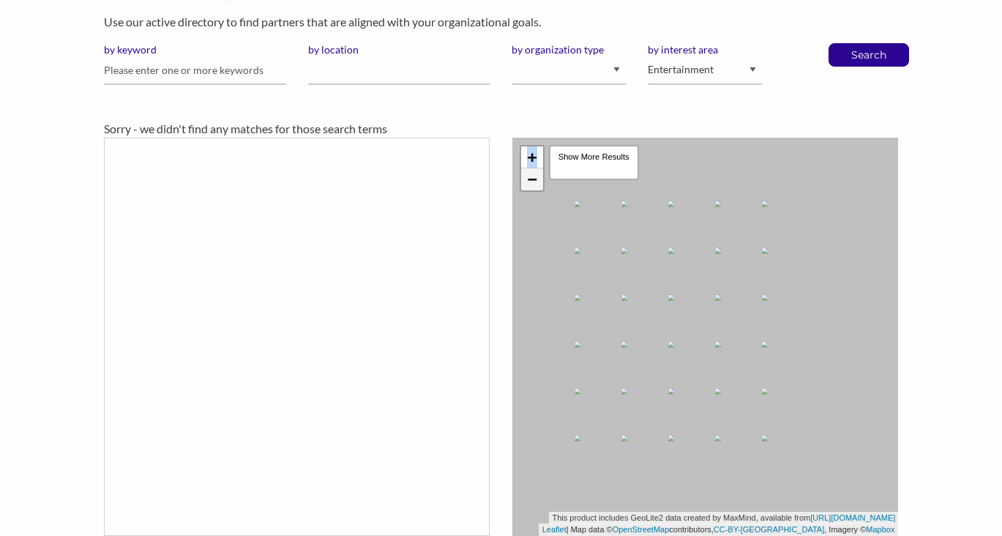
click at [533, 301] on div "+ − Leaflet | Map data © OpenStreetMap contributors, CC-BY-SA , Imagery © Mapbo…" at bounding box center [706, 337] width 387 height 398
click at [869, 48] on p "Search" at bounding box center [869, 55] width 48 height 22
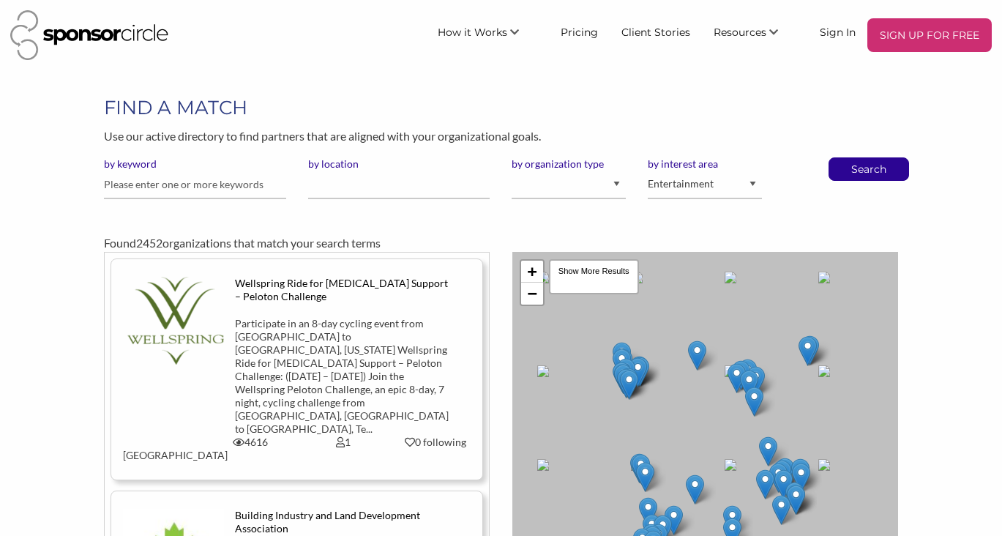
click at [529, 305] on div "+ −" at bounding box center [532, 282] width 25 height 47
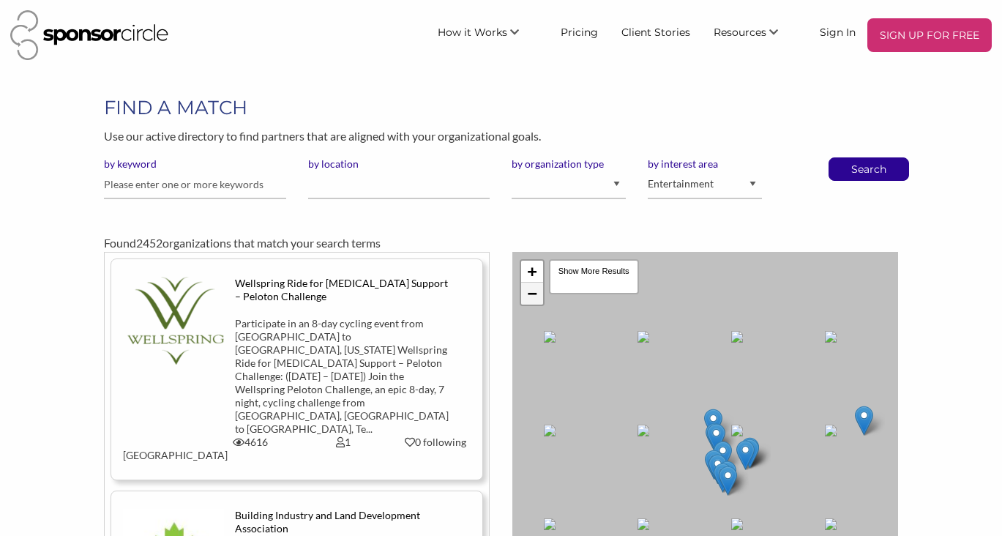
click at [530, 300] on link "−" at bounding box center [532, 294] width 22 height 22
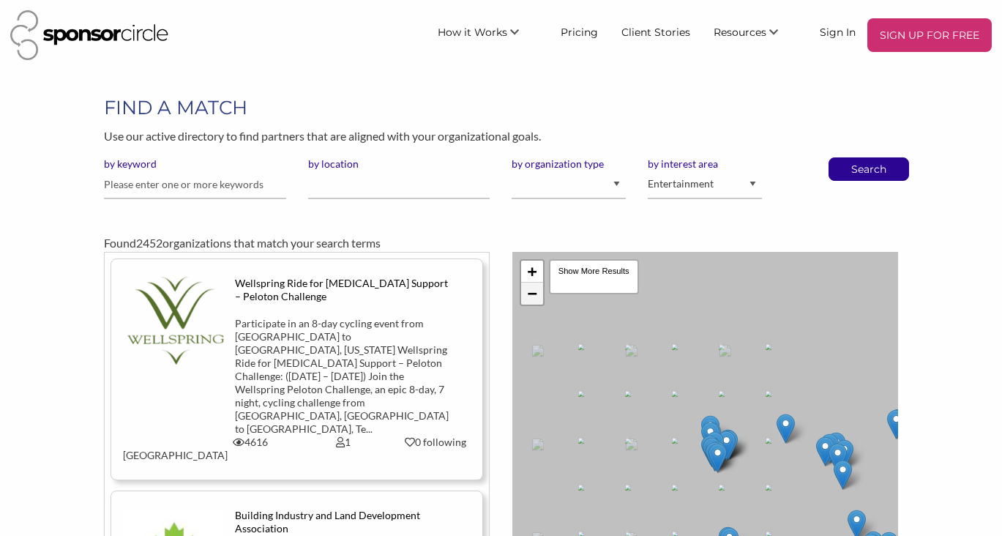
scroll to position [114, 0]
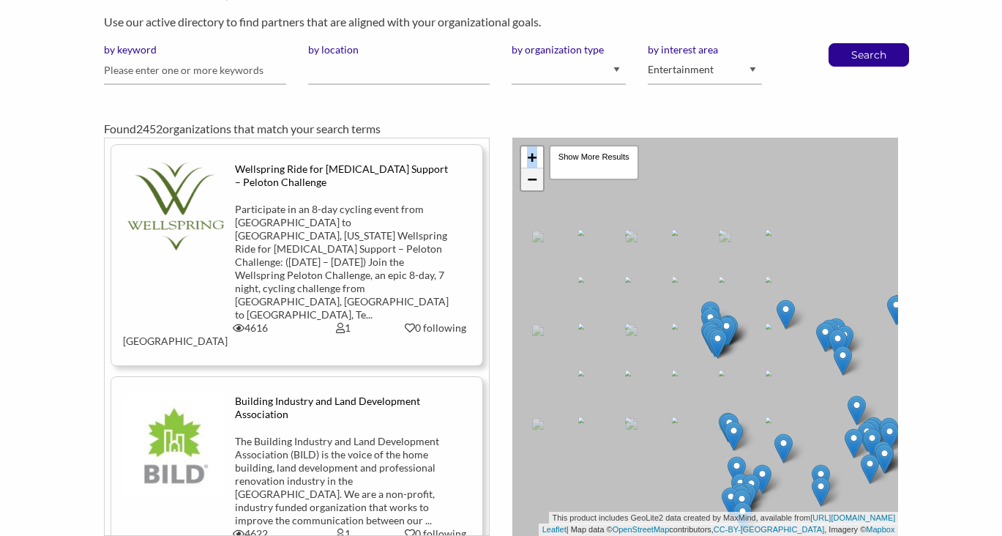
click at [530, 300] on div "+ − Leaflet | Map data © OpenStreetMap contributors, CC-BY-SA , Imagery © Mapbo…" at bounding box center [706, 337] width 387 height 398
click at [537, 185] on link "−" at bounding box center [532, 179] width 22 height 22
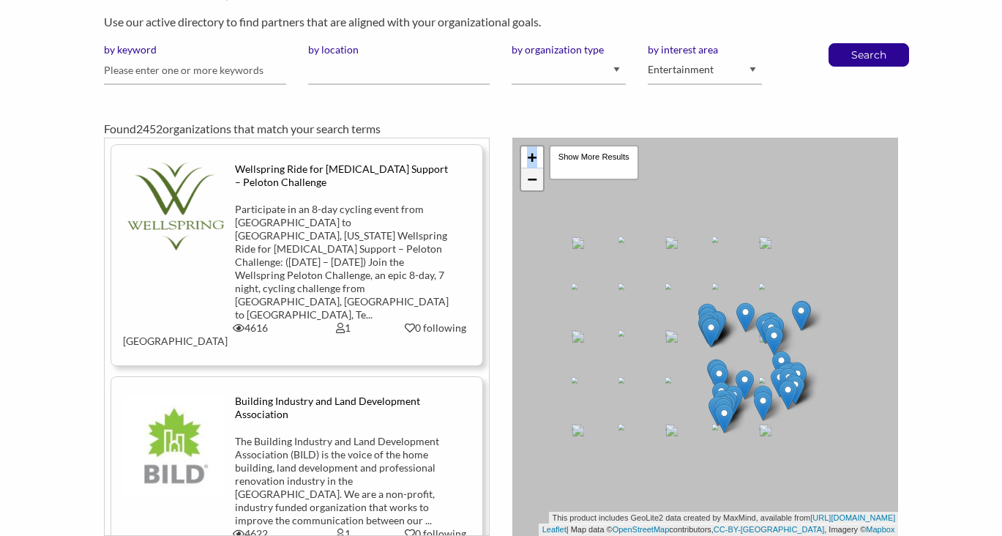
click at [537, 185] on link "−" at bounding box center [532, 179] width 22 height 22
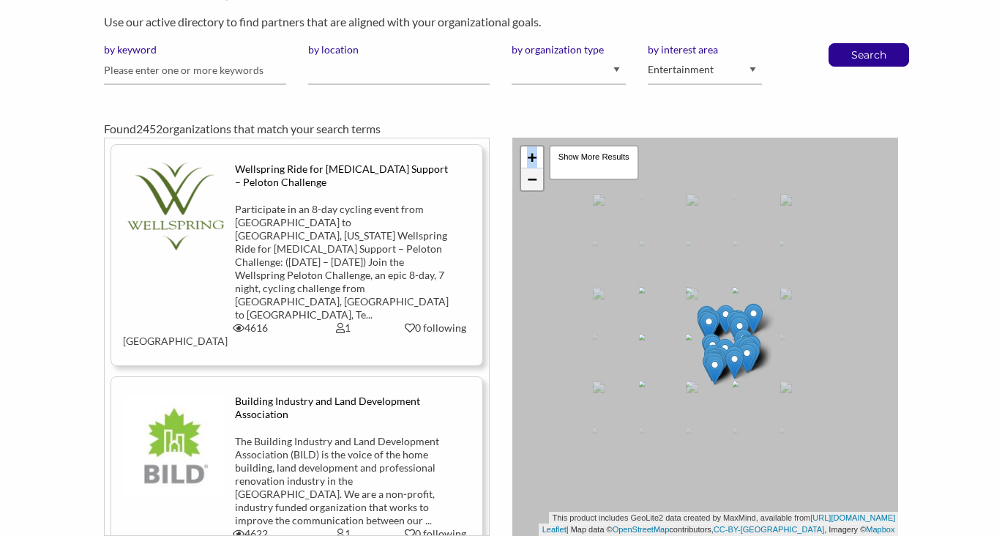
click at [537, 185] on link "−" at bounding box center [532, 179] width 22 height 22
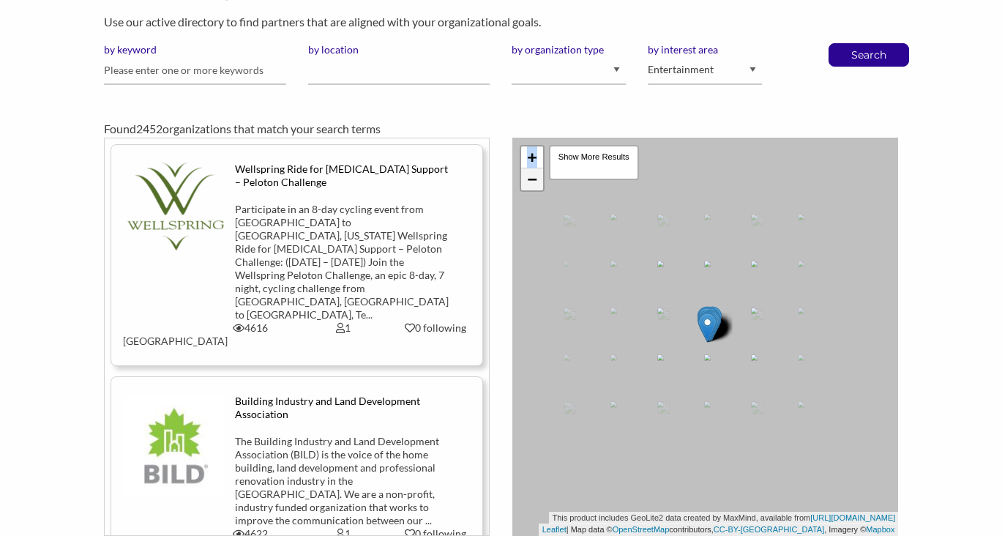
click at [537, 185] on link "−" at bounding box center [532, 179] width 22 height 22
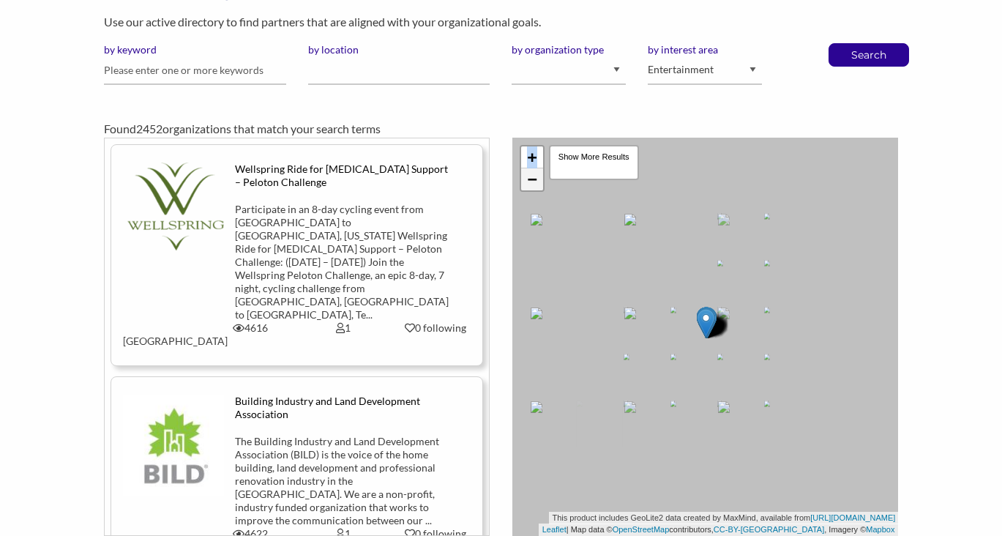
click at [537, 185] on link "−" at bounding box center [532, 179] width 22 height 22
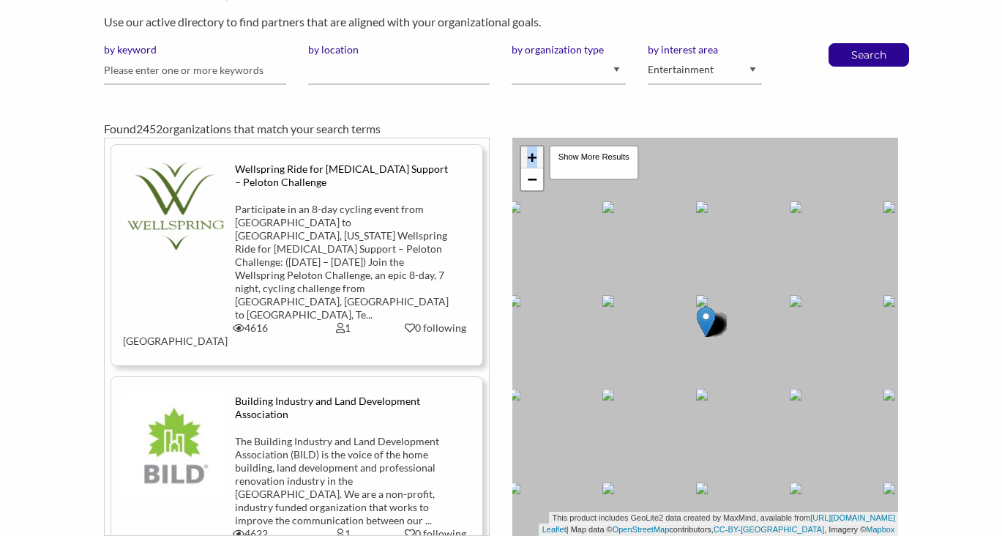
click at [540, 162] on link "+" at bounding box center [532, 157] width 22 height 22
drag, startPoint x: 799, startPoint y: 294, endPoint x: 613, endPoint y: 418, distance: 223.8
click at [613, 418] on div "+ − Leaflet | Map data © OpenStreetMap contributors, CC-BY-SA , Imagery © Mapbo…" at bounding box center [706, 337] width 387 height 398
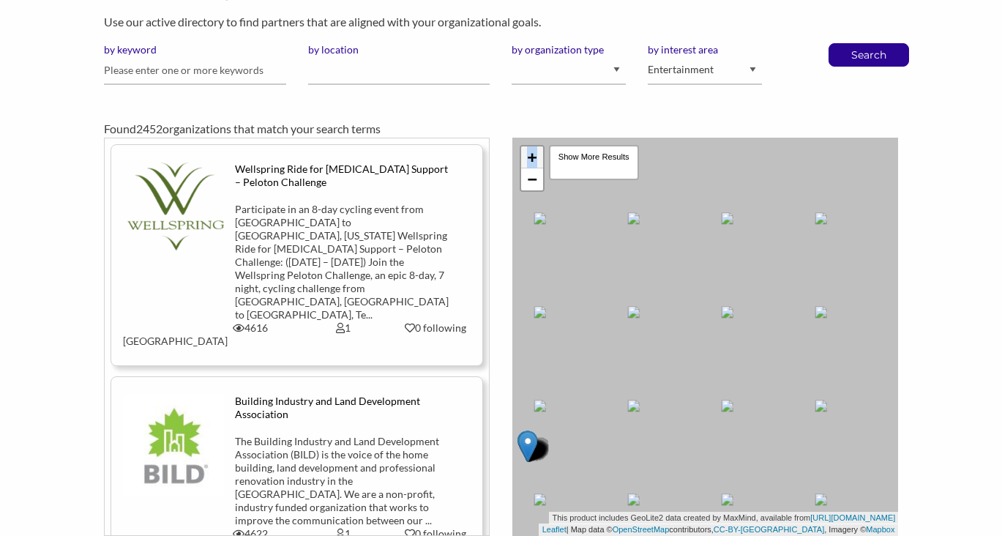
click at [535, 160] on link "+" at bounding box center [532, 157] width 22 height 22
drag, startPoint x: 596, startPoint y: 357, endPoint x: 573, endPoint y: 217, distance: 141.0
click at [573, 217] on div "+ − Leaflet | Map data © OpenStreetMap contributors, CC-BY-SA , Imagery © Mapbo…" at bounding box center [706, 337] width 387 height 398
click at [594, 170] on div "Show More Results" at bounding box center [594, 162] width 90 height 35
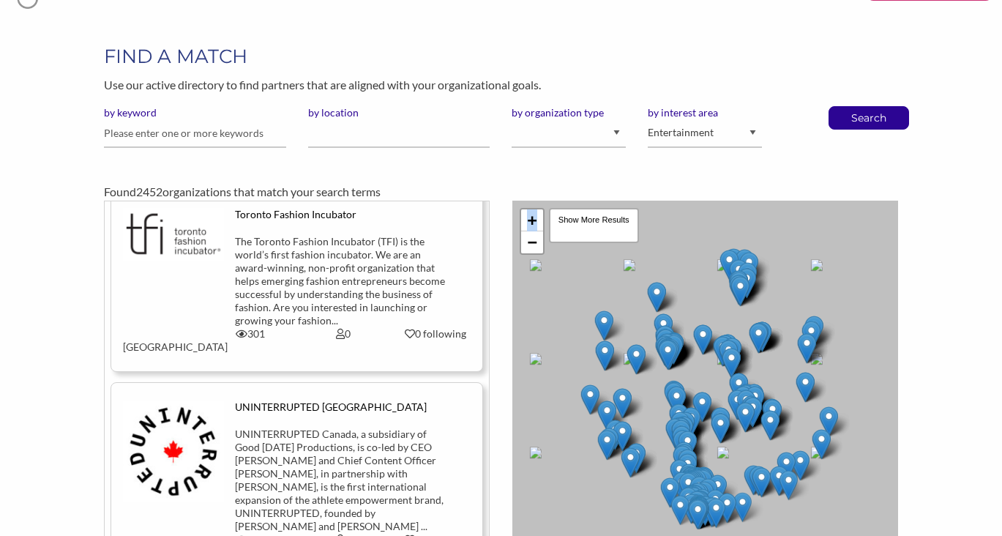
scroll to position [29739, 0]
